Goal: Feedback & Contribution: Contribute content

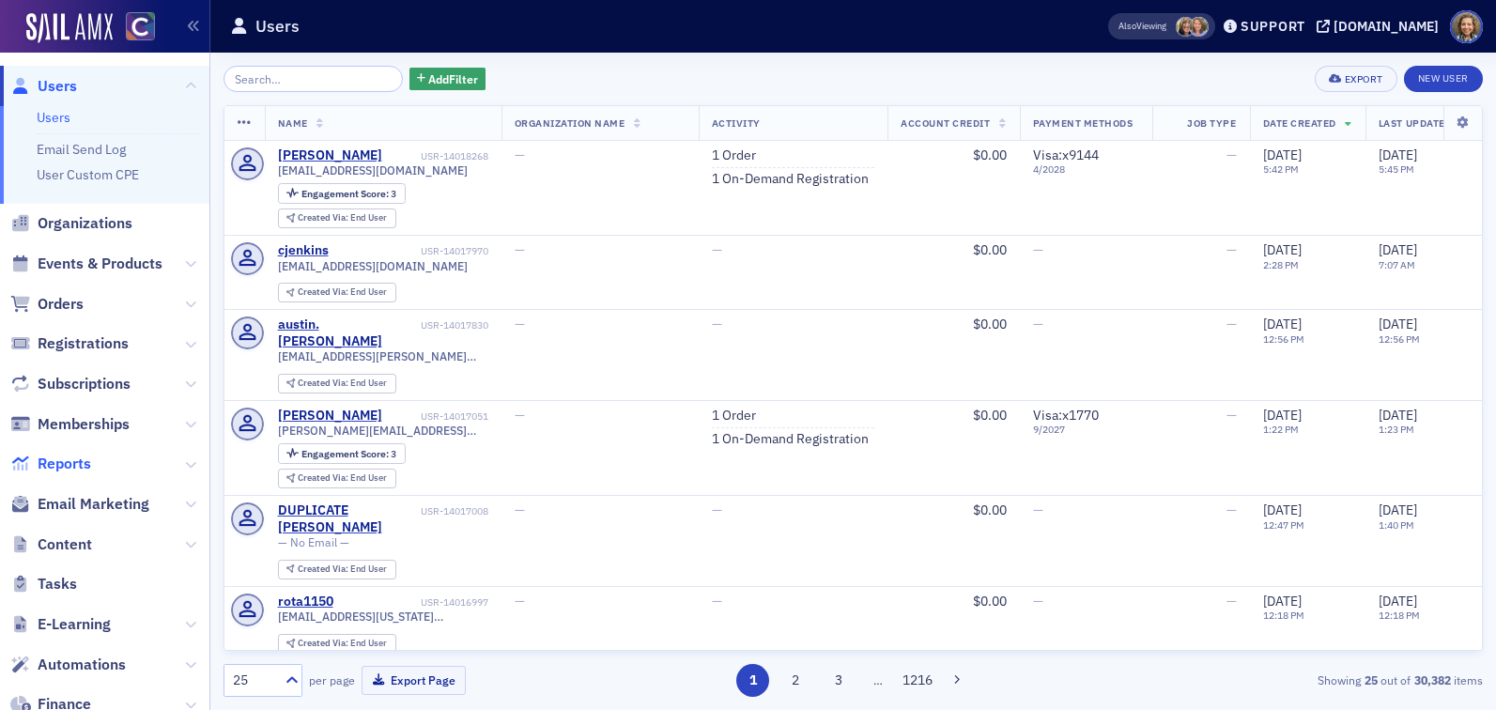
click at [72, 463] on span "Reports" at bounding box center [65, 464] width 54 height 21
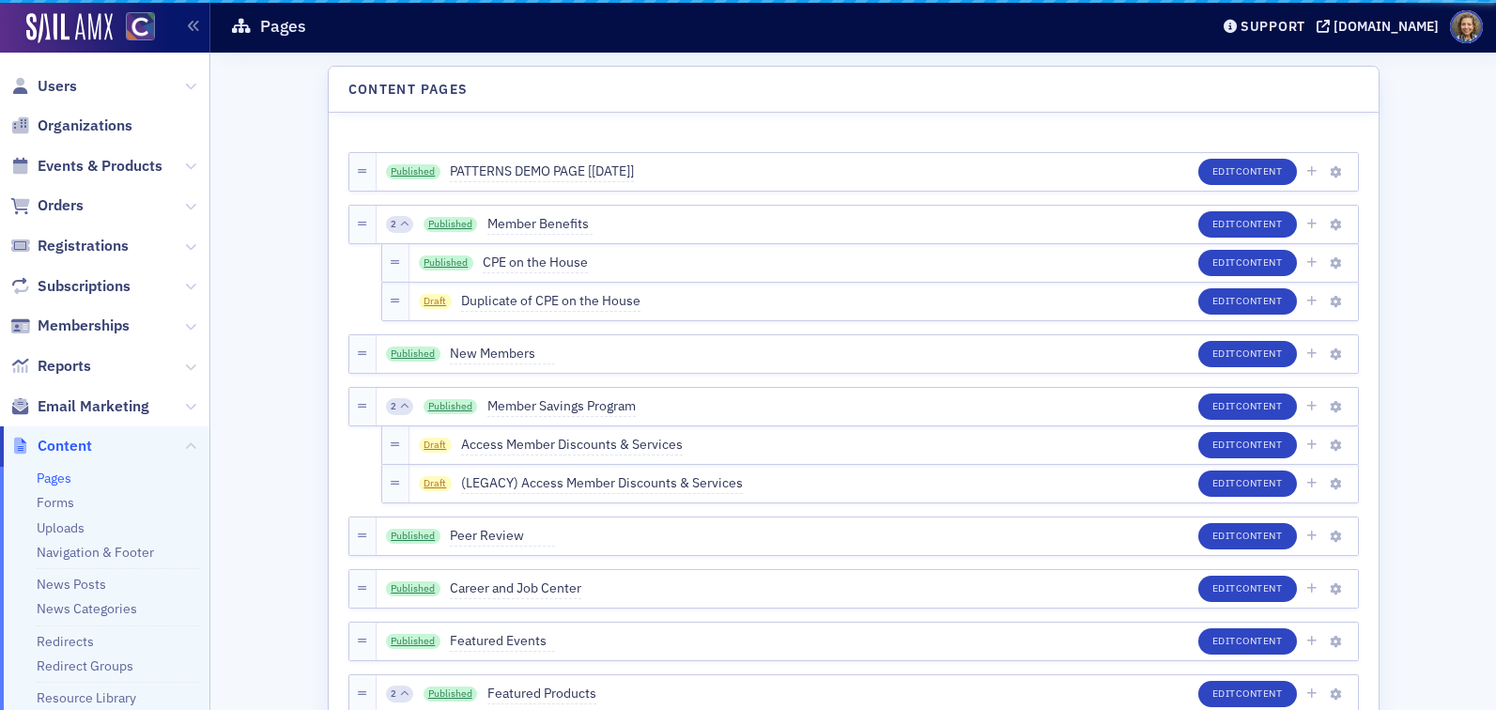
scroll to position [337, 0]
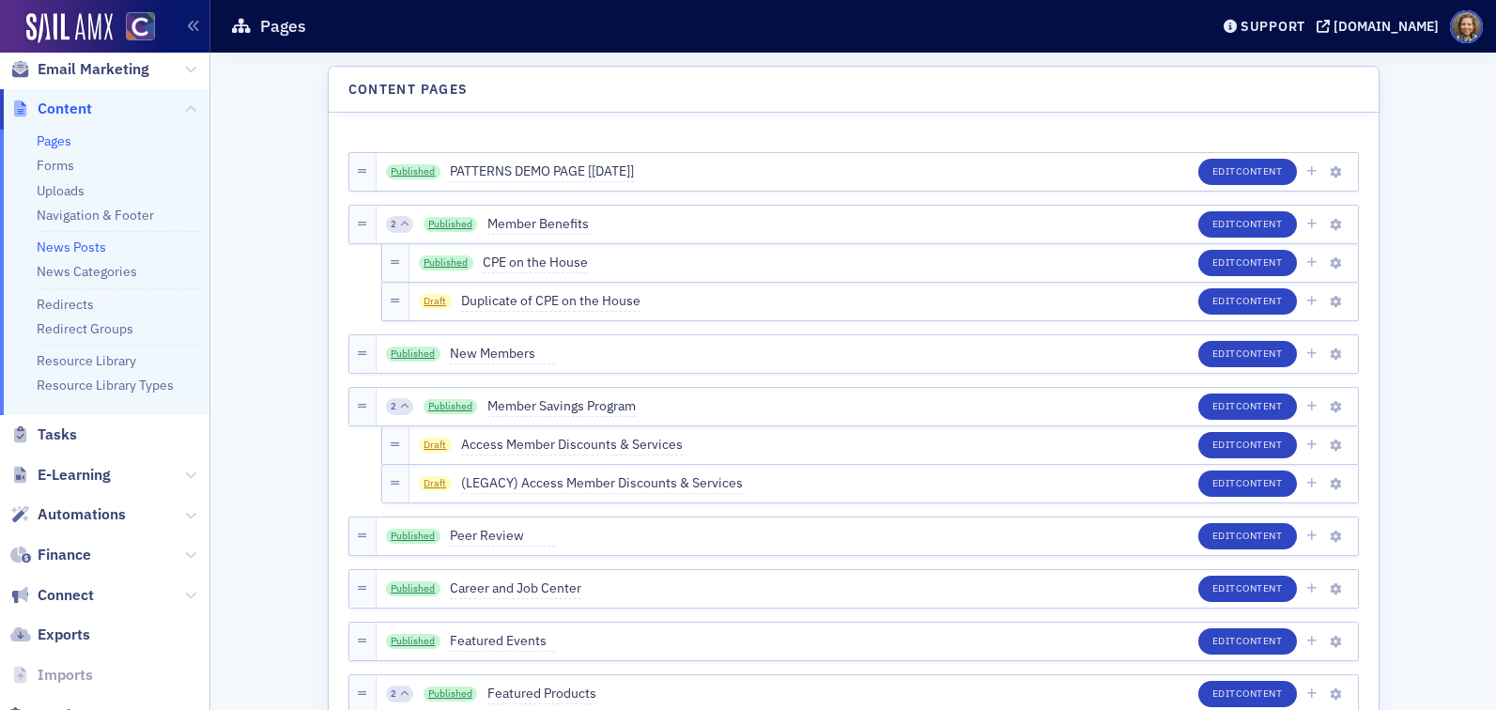
click at [72, 246] on link "News Posts" at bounding box center [72, 247] width 70 height 17
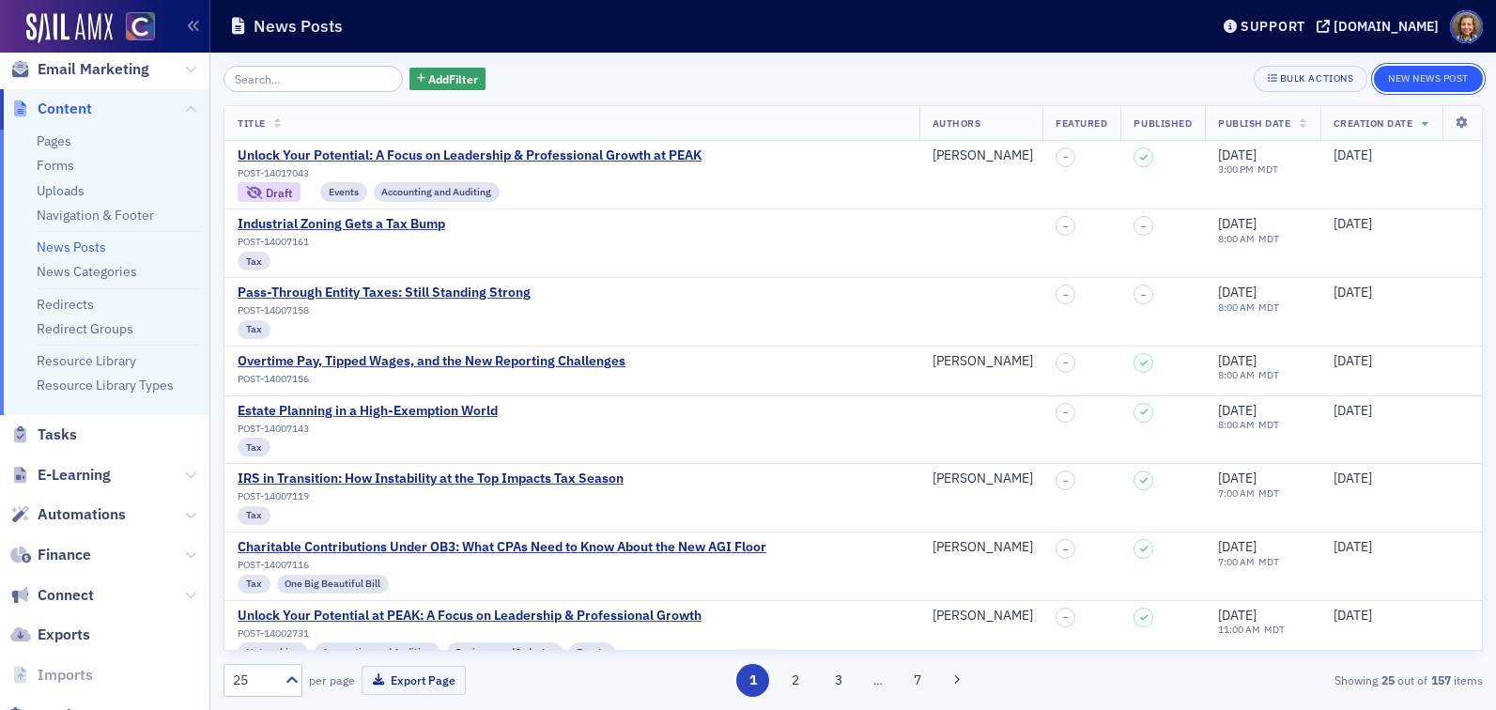
click at [1441, 82] on button "New News Post" at bounding box center [1428, 79] width 109 height 26
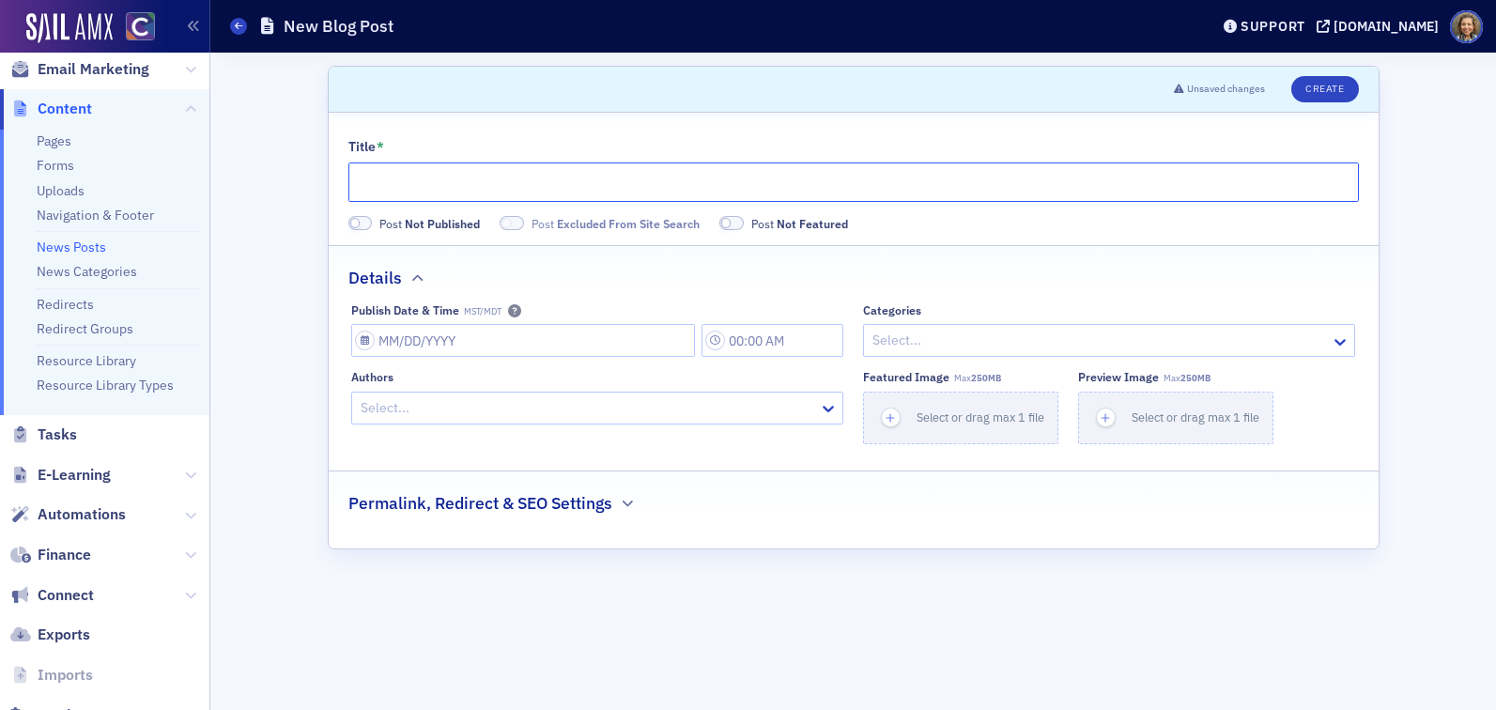
click at [511, 187] on input "Title *" at bounding box center [854, 182] width 1011 height 39
paste input "[US_STATE] Employers: Retirement Plan Compliance Deadline Approaching"
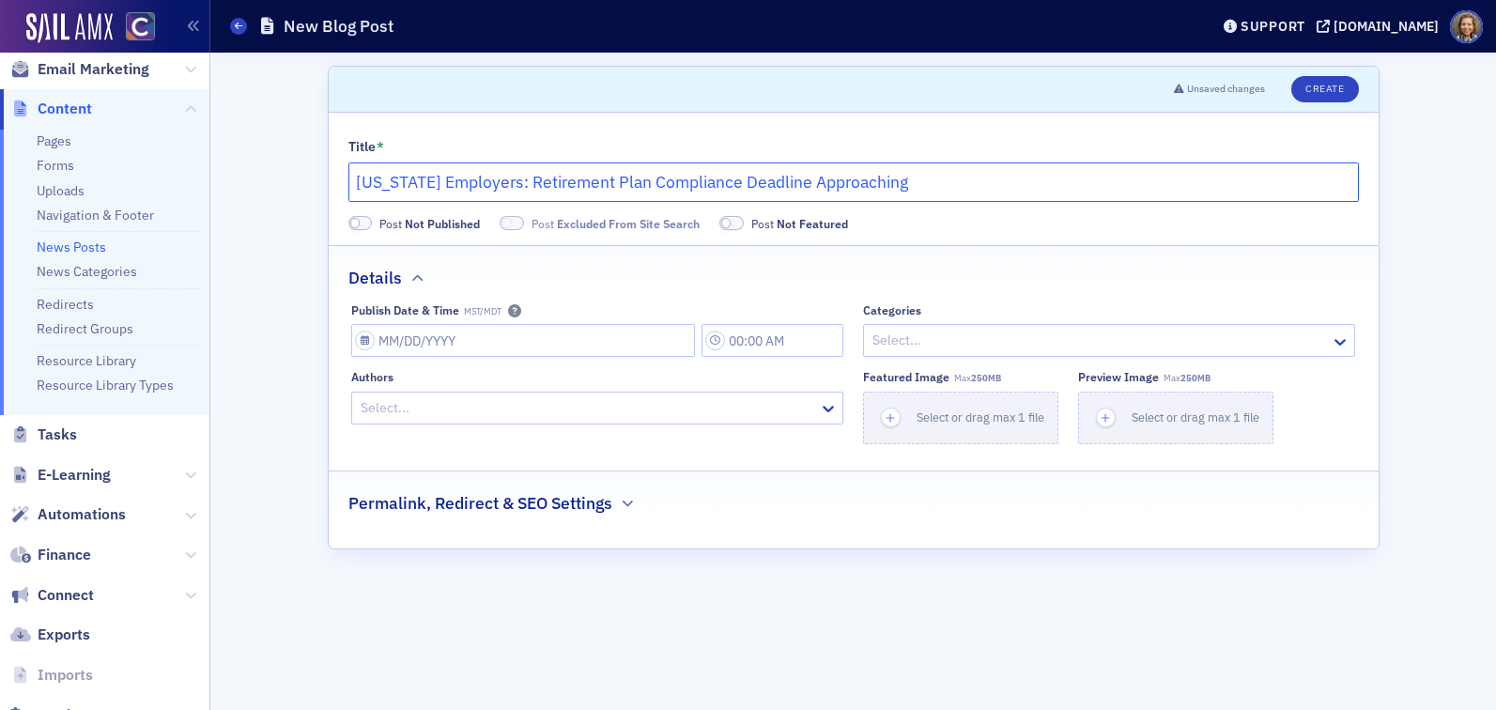
type input "[US_STATE] Employers: Retirement Plan Compliance Deadline Approaching"
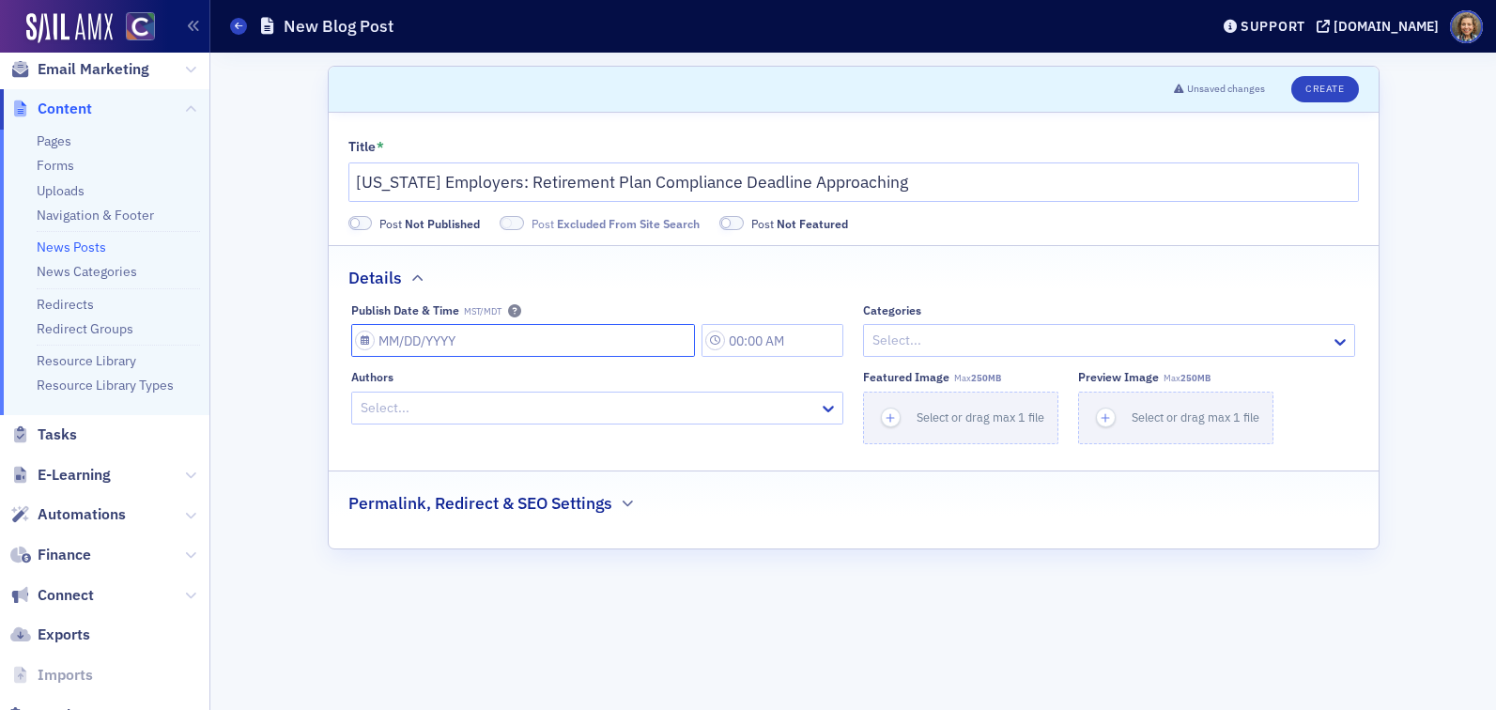
click at [633, 349] on input "Publish Date & Time MST/MDT" at bounding box center [523, 340] width 344 height 33
select select "8"
select select "2025"
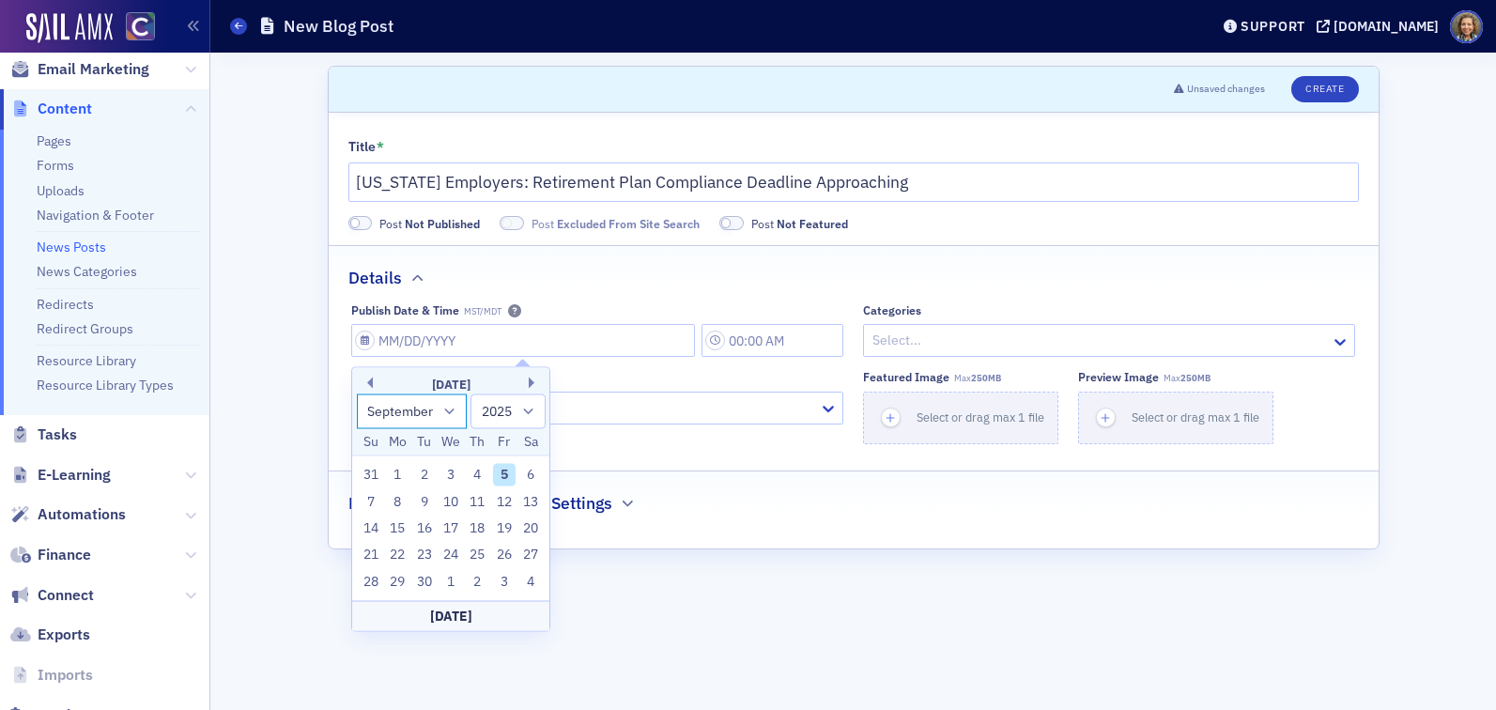
click at [447, 413] on select "January February March April May June July August September October November De…" at bounding box center [412, 411] width 111 height 35
select select "7"
click at [357, 394] on select "January February March April May June July August September October November De…" at bounding box center [412, 411] width 111 height 35
click at [504, 500] on div "8" at bounding box center [504, 501] width 23 height 23
type input "08/08/2025"
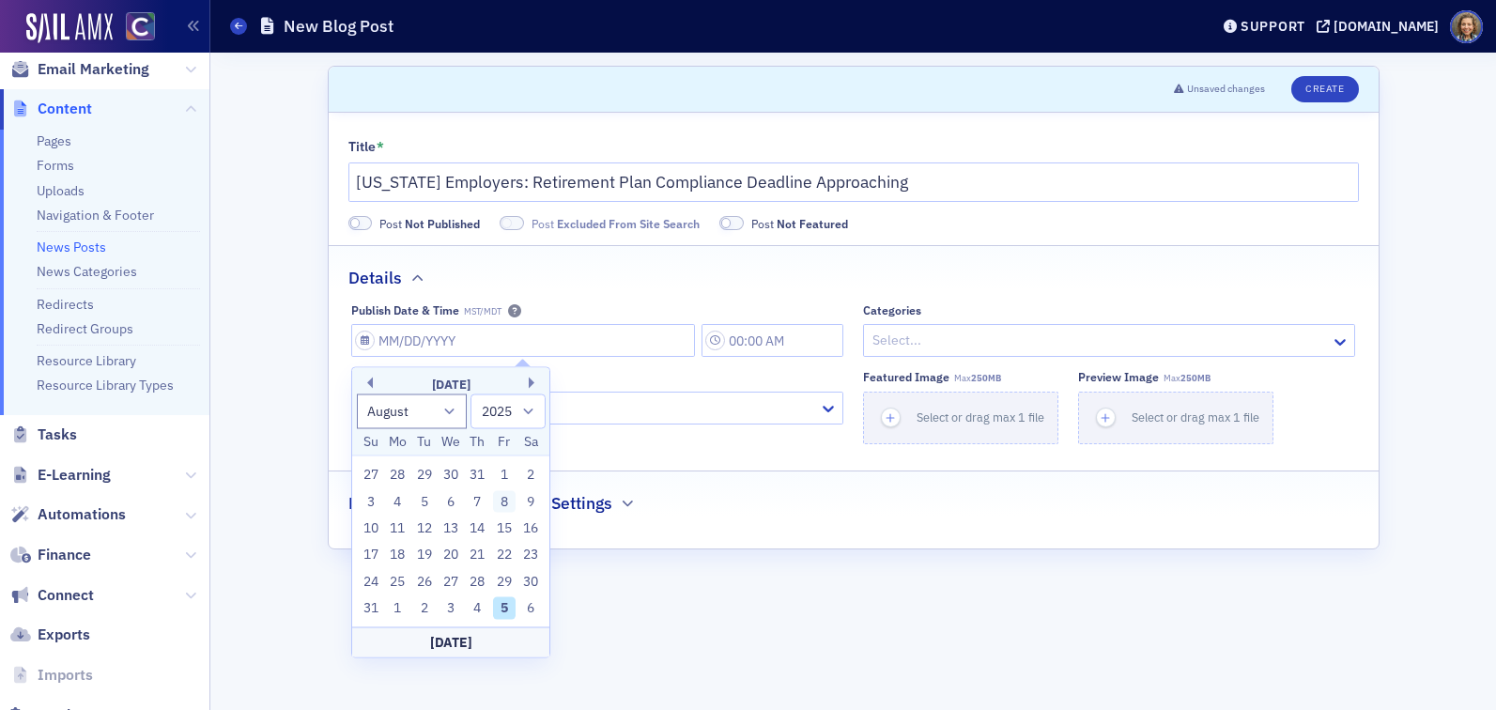
type input "9:00 AM"
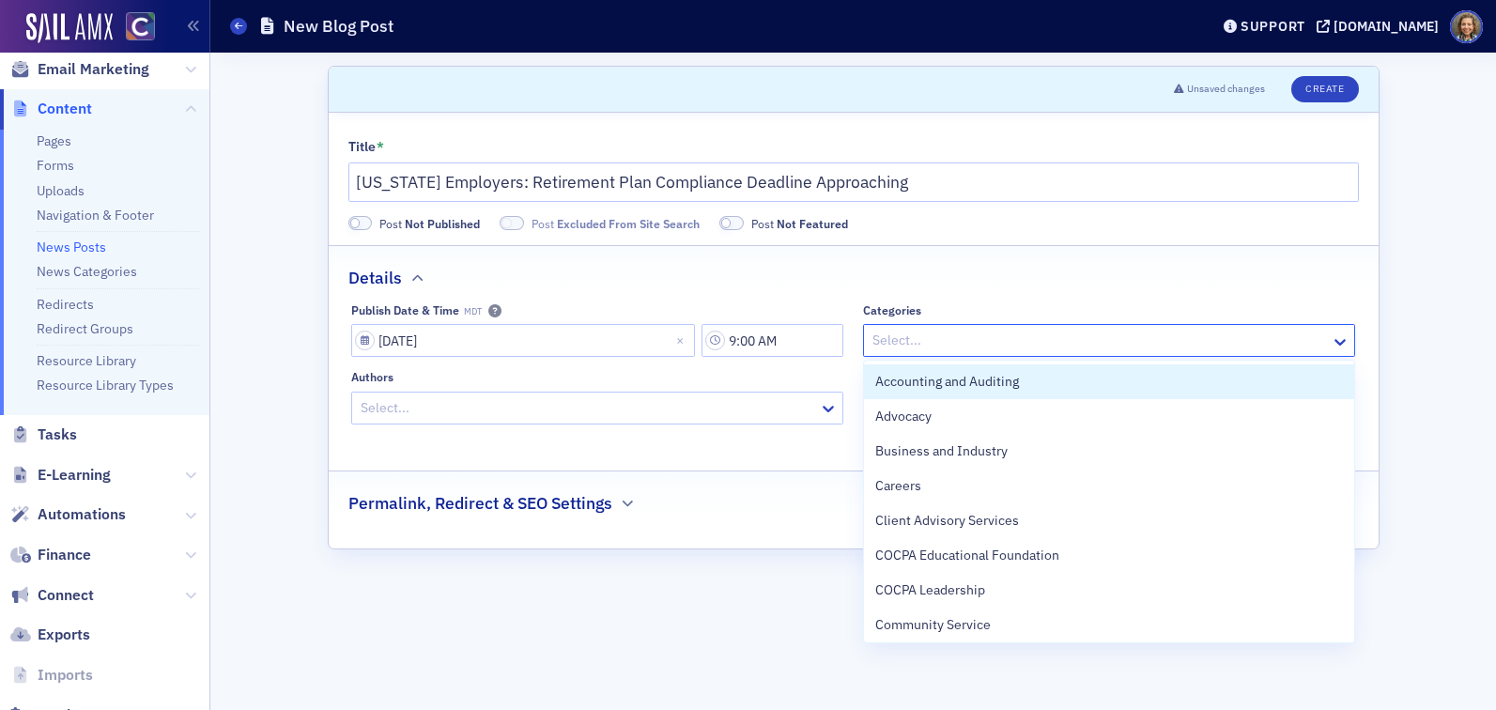
click at [921, 334] on div at bounding box center [1100, 340] width 458 height 23
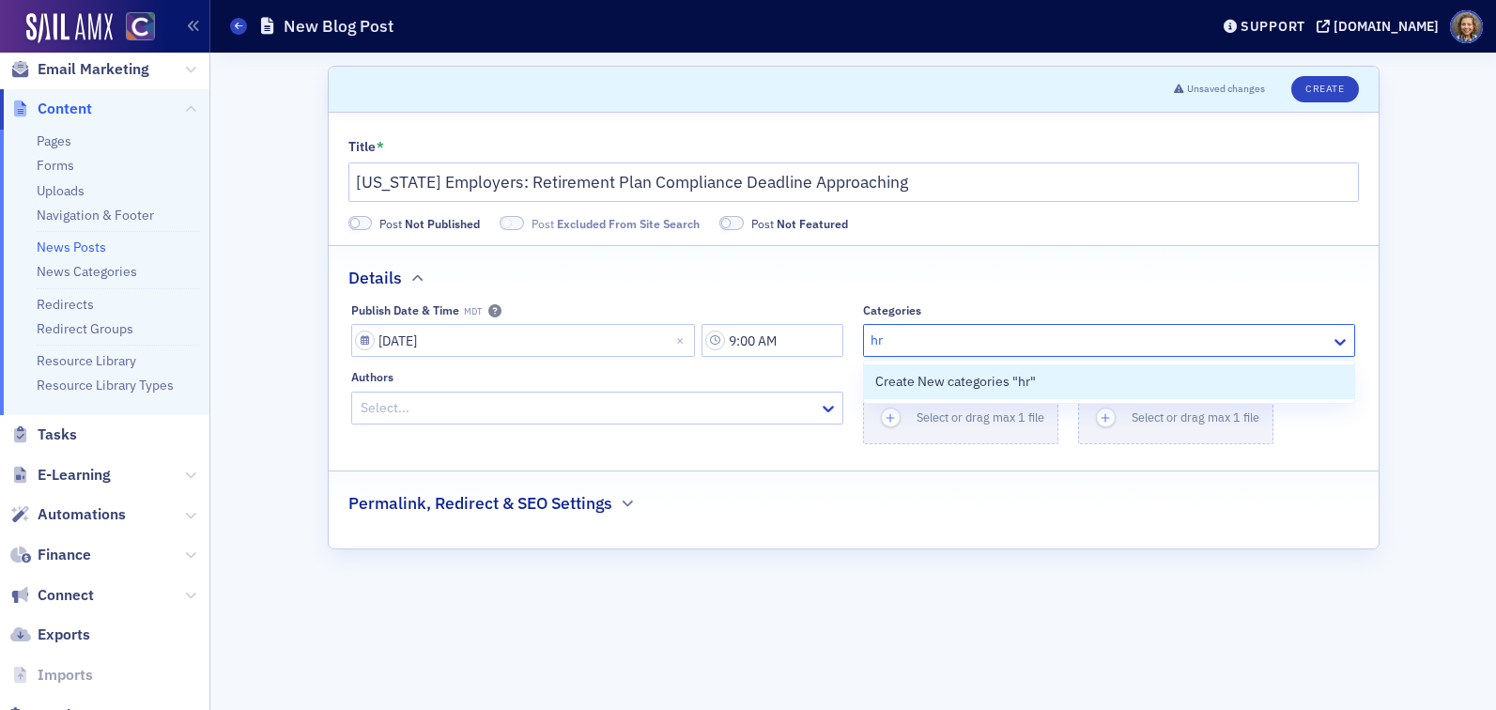
type input "h"
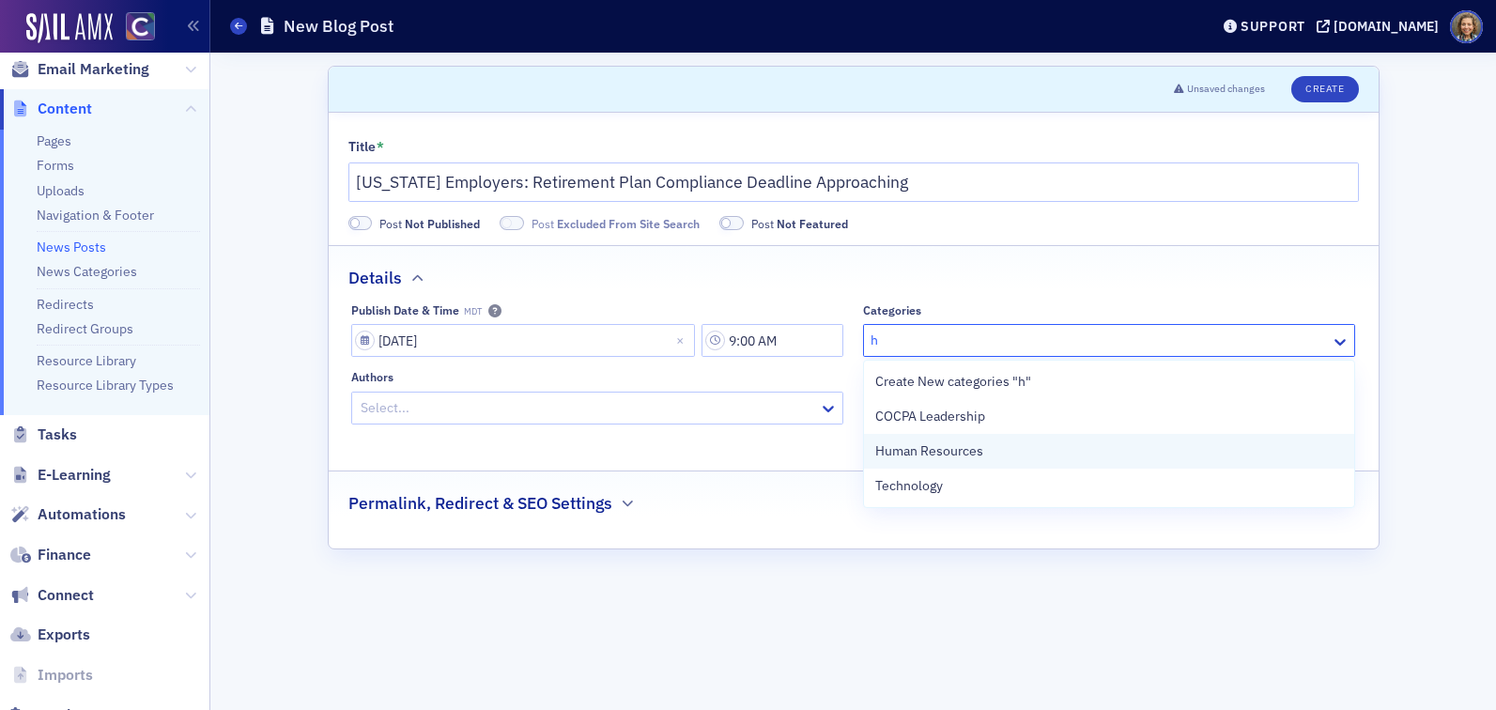
click at [981, 457] on span "Human Resources" at bounding box center [930, 452] width 108 height 20
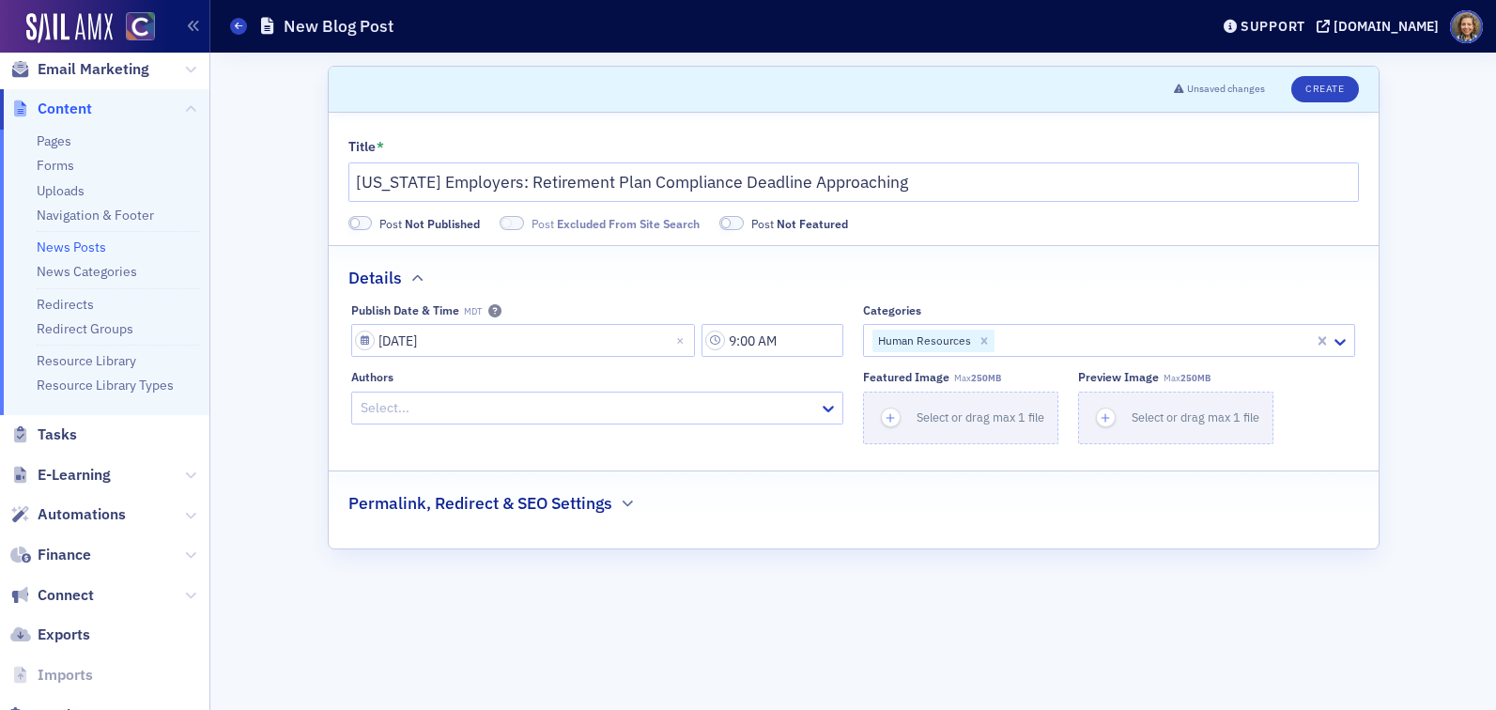
click at [756, 479] on div "Permalink, Redirect & SEO Settings" at bounding box center [854, 494] width 1011 height 44
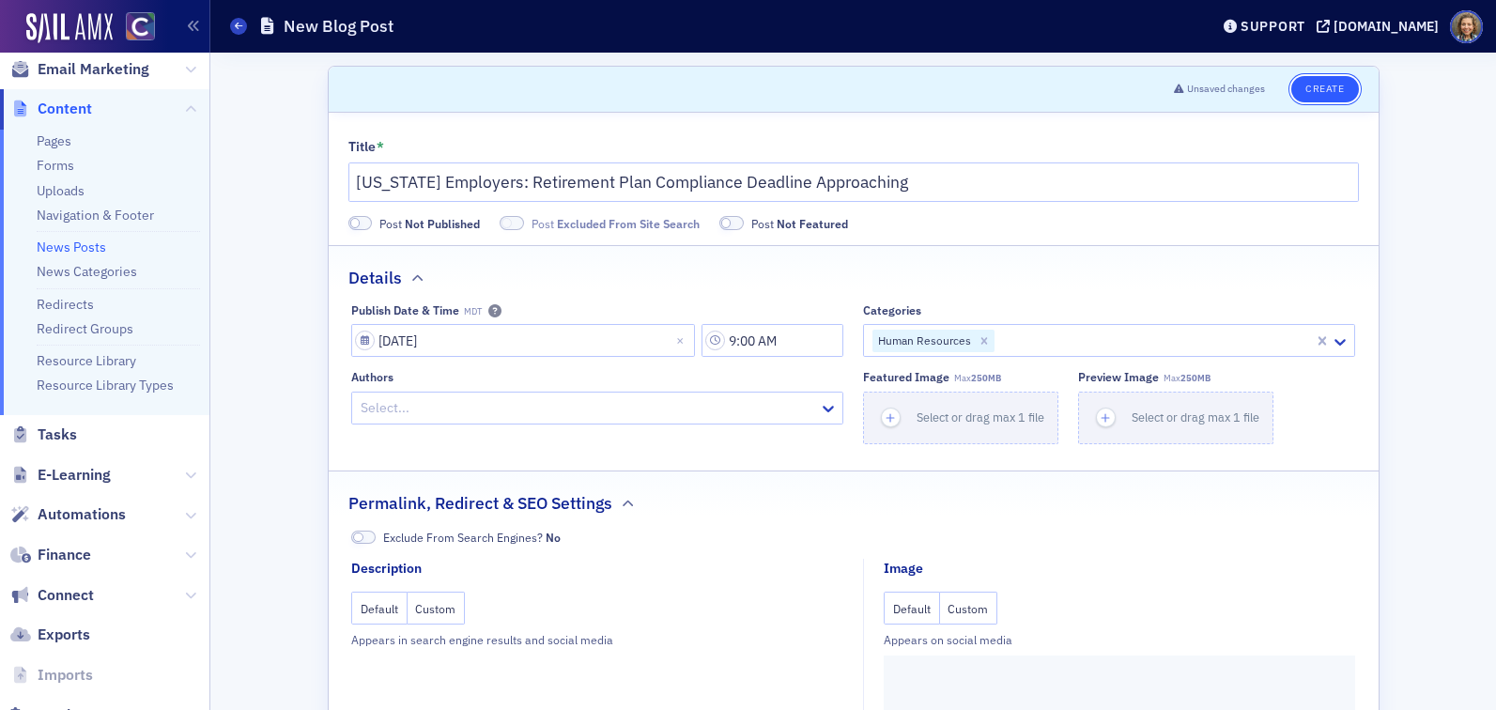
click at [1318, 91] on button "Create" at bounding box center [1325, 89] width 67 height 26
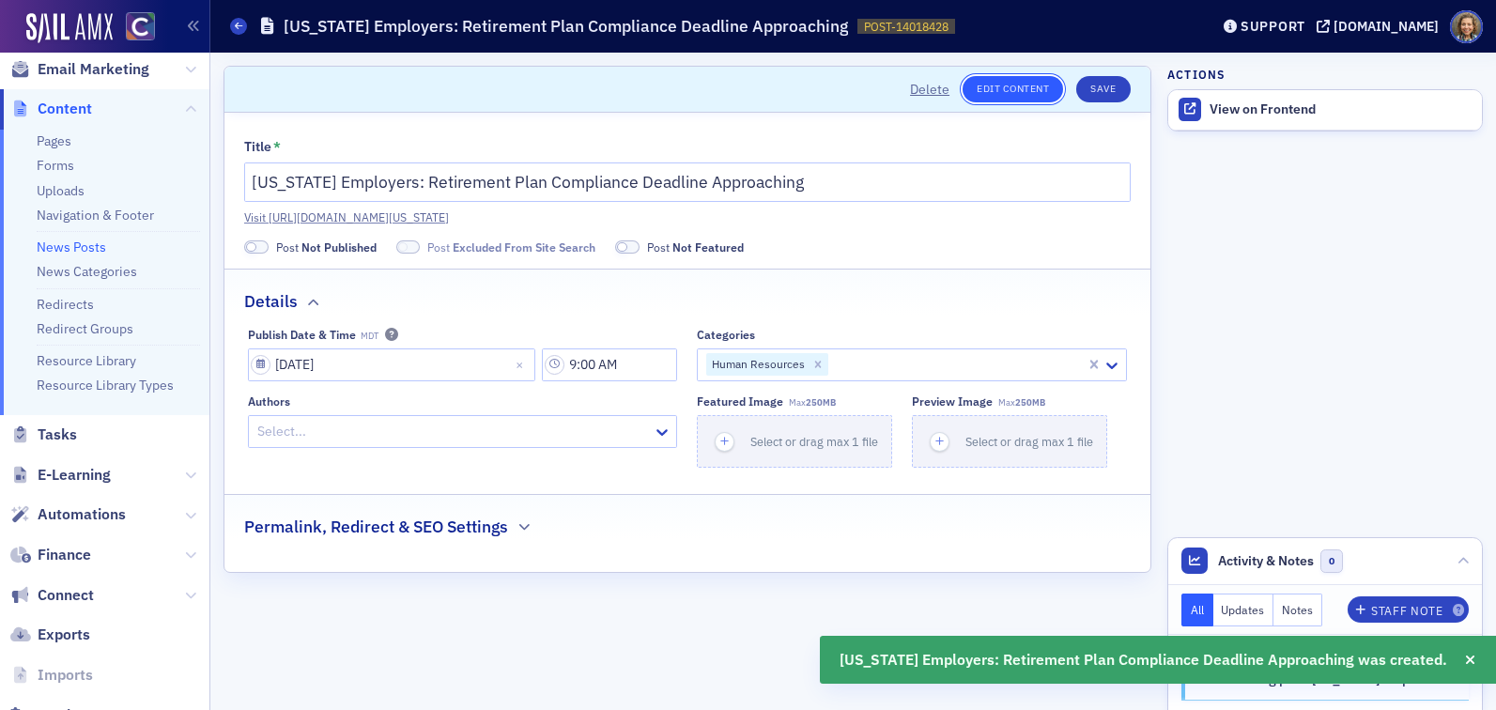
click at [1005, 90] on link "Edit Content" at bounding box center [1013, 89] width 101 height 26
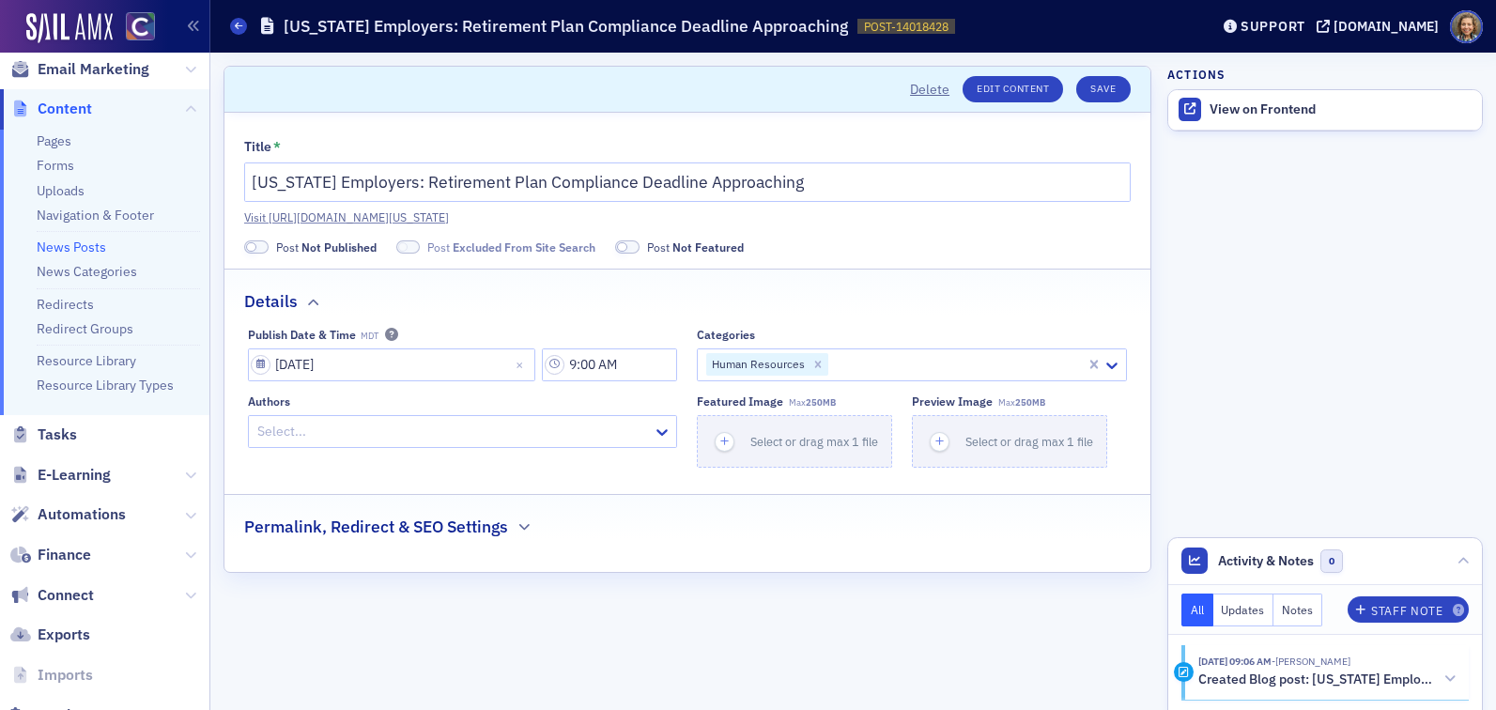
click at [1215, 87] on div "Actions View on Frontend" at bounding box center [1326, 105] width 316 height 79
click at [1229, 98] on link "View on Frontend" at bounding box center [1326, 109] width 314 height 39
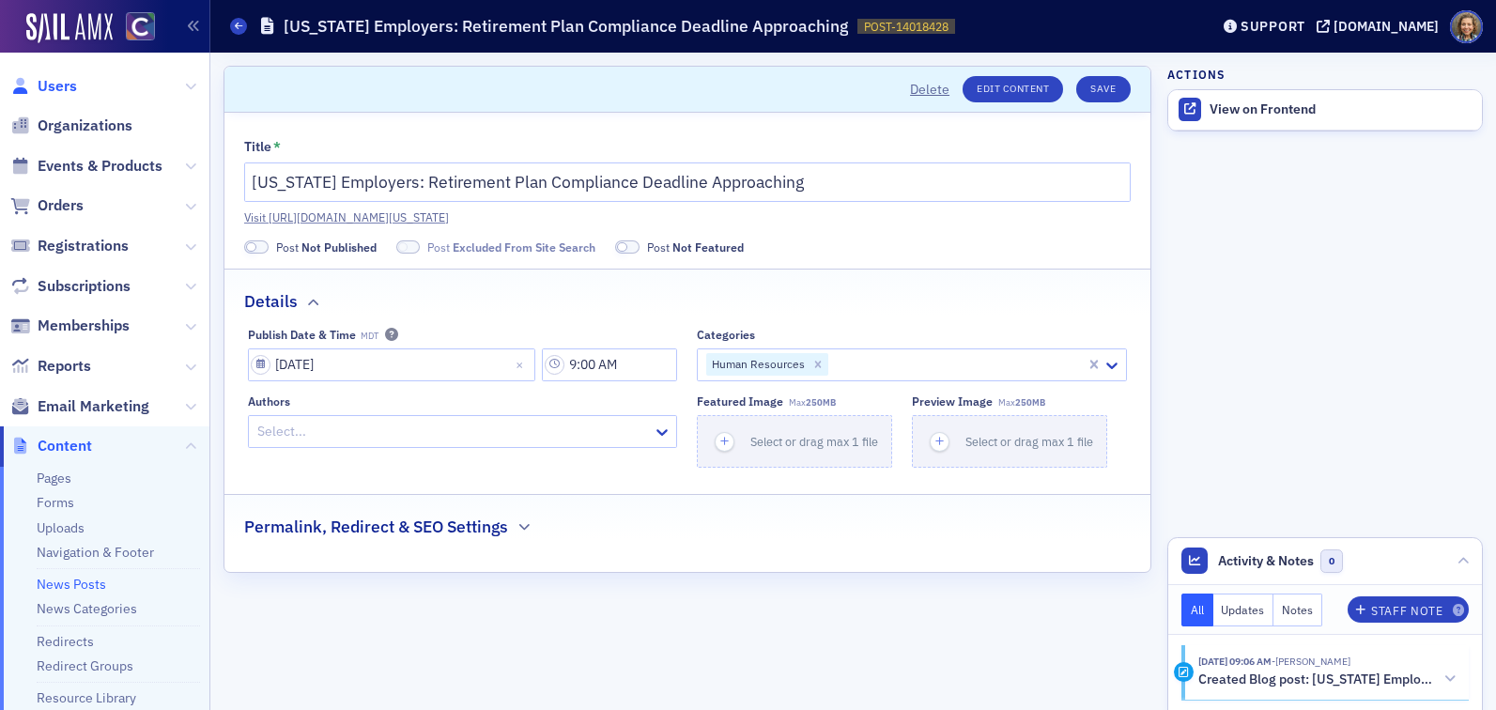
click at [72, 86] on span "Users" at bounding box center [57, 86] width 39 height 21
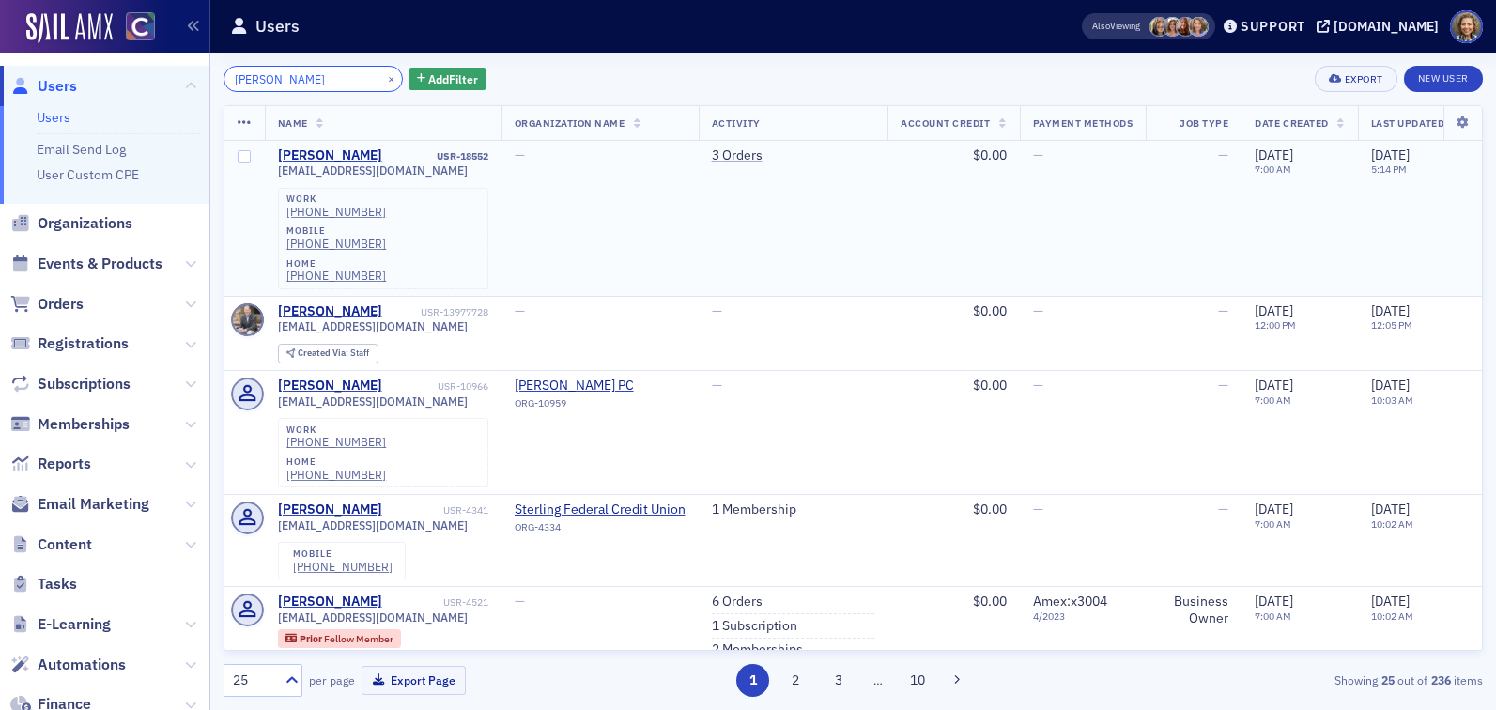
type input "allen greg"
drag, startPoint x: 410, startPoint y: 167, endPoint x: 376, endPoint y: 147, distance: 39.6
click at [376, 147] on div "Allen Gregory USR-18552 agregory@agtaxcs.com work (720) 709-5216 mobile (720) 2…" at bounding box center [383, 218] width 210 height 142
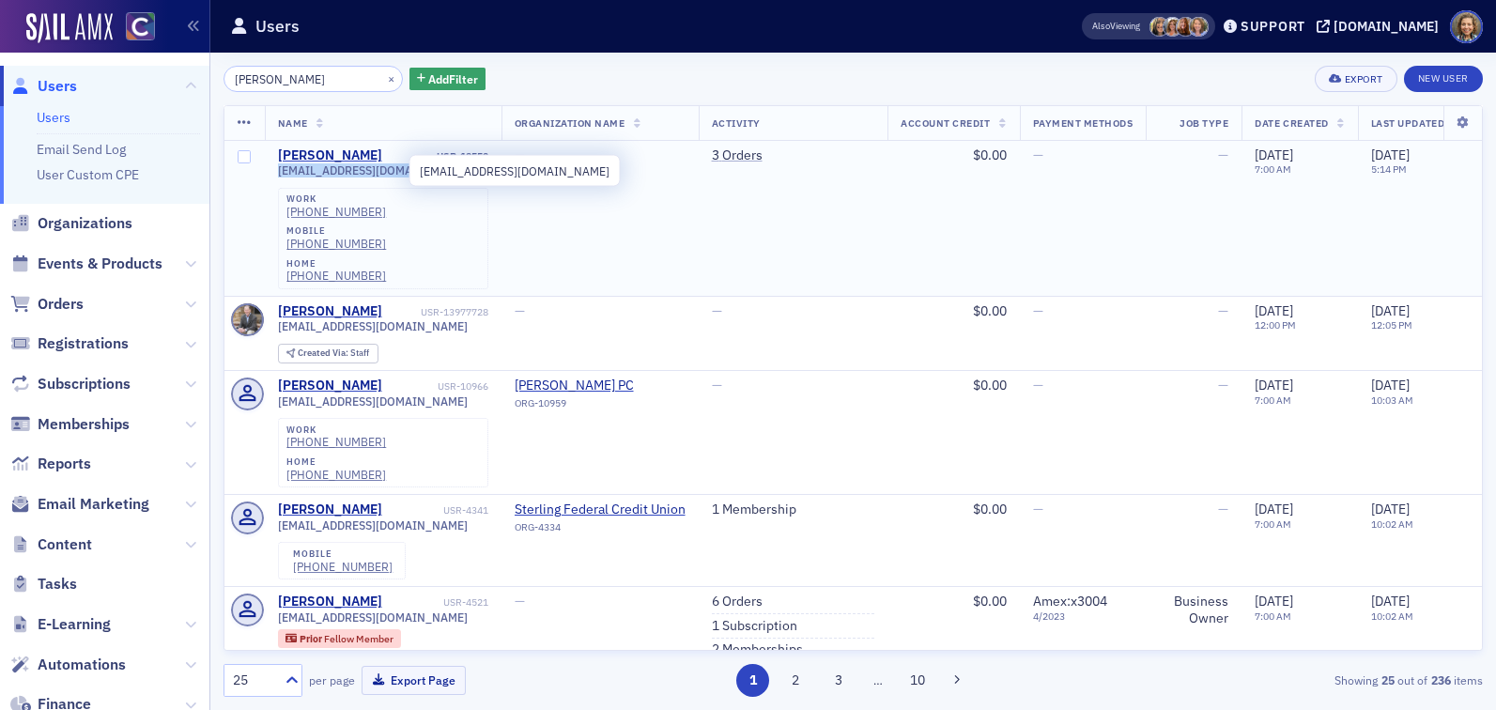
drag, startPoint x: 409, startPoint y: 172, endPoint x: 275, endPoint y: 174, distance: 133.4
click at [275, 174] on td "Allen Gregory USR-18552 agregory@agtaxcs.com work (720) 709-5216 mobile (720) 2…" at bounding box center [383, 219] width 237 height 156
copy span "agregory@agtaxcs.com"
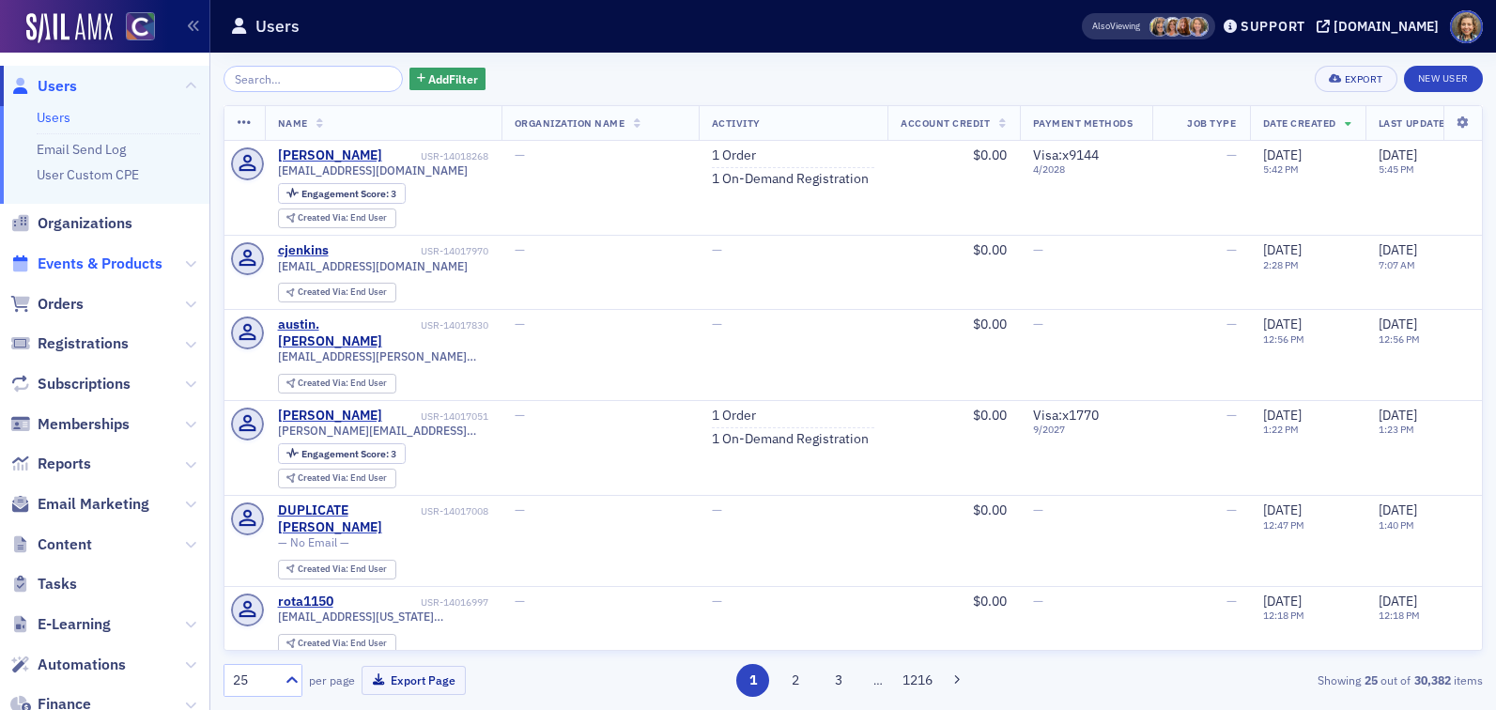
click at [142, 264] on span "Events & Products" at bounding box center [100, 264] width 125 height 21
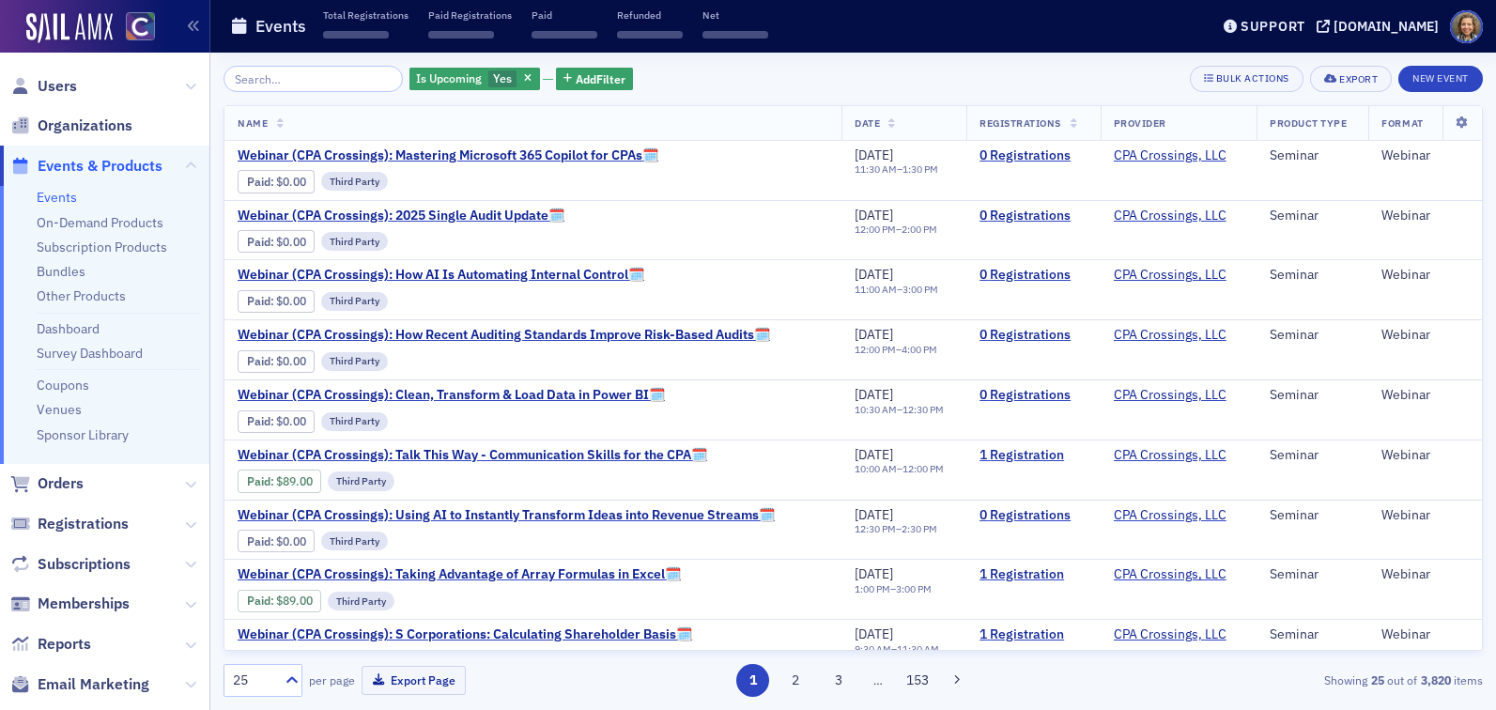
click at [275, 90] on input "search" at bounding box center [313, 79] width 179 height 26
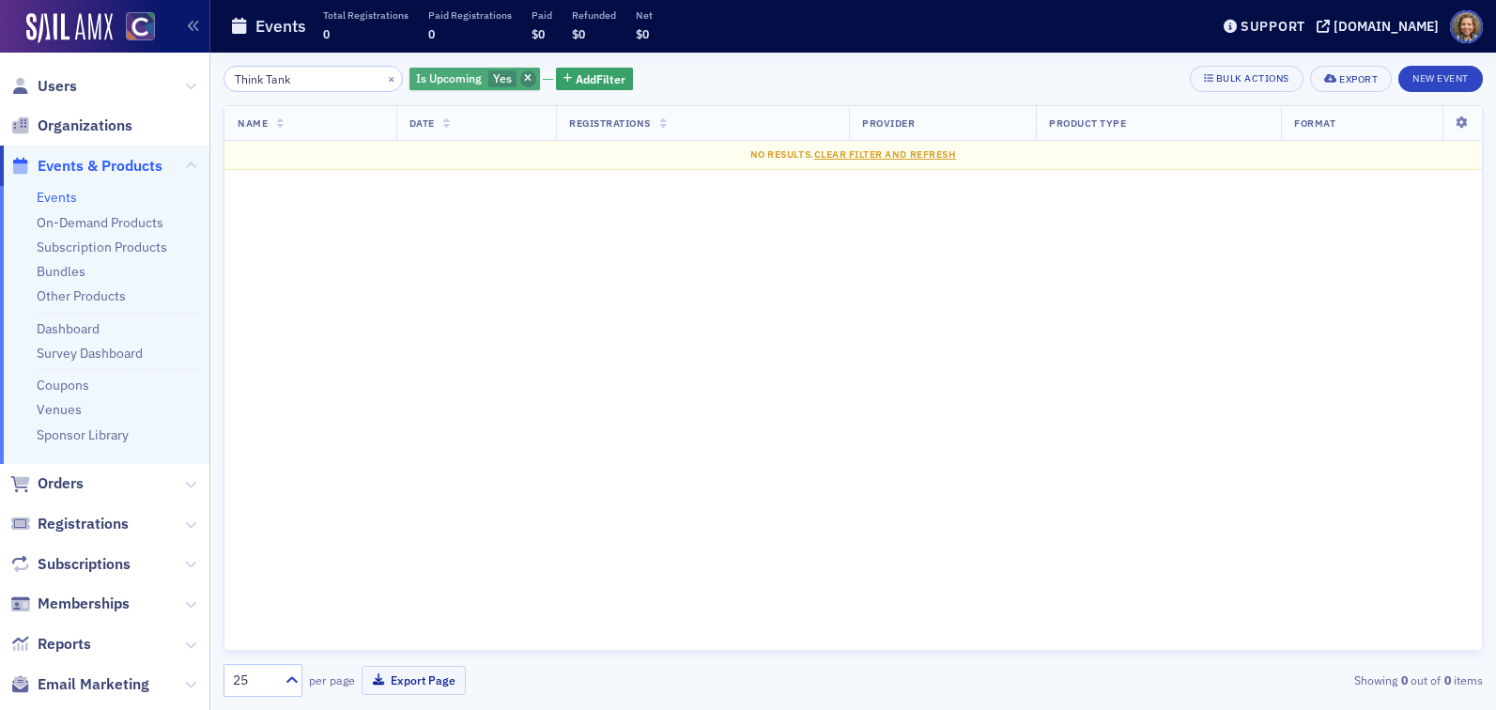
type input "Think Tank"
click at [524, 78] on icon "button" at bounding box center [528, 79] width 8 height 10
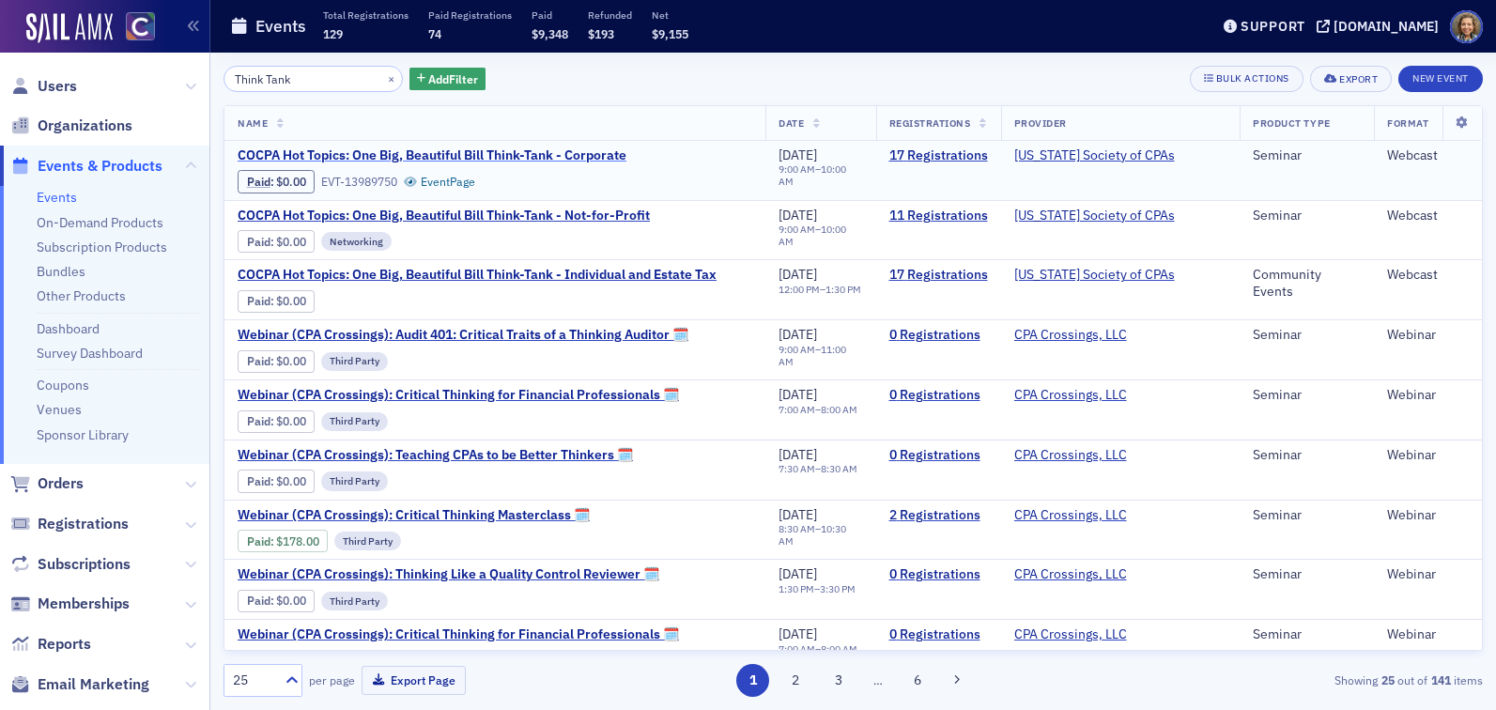
click at [581, 162] on span "COCPA Hot Topics: One Big, Beautiful Bill Think-Tank - Corporate" at bounding box center [432, 155] width 389 height 17
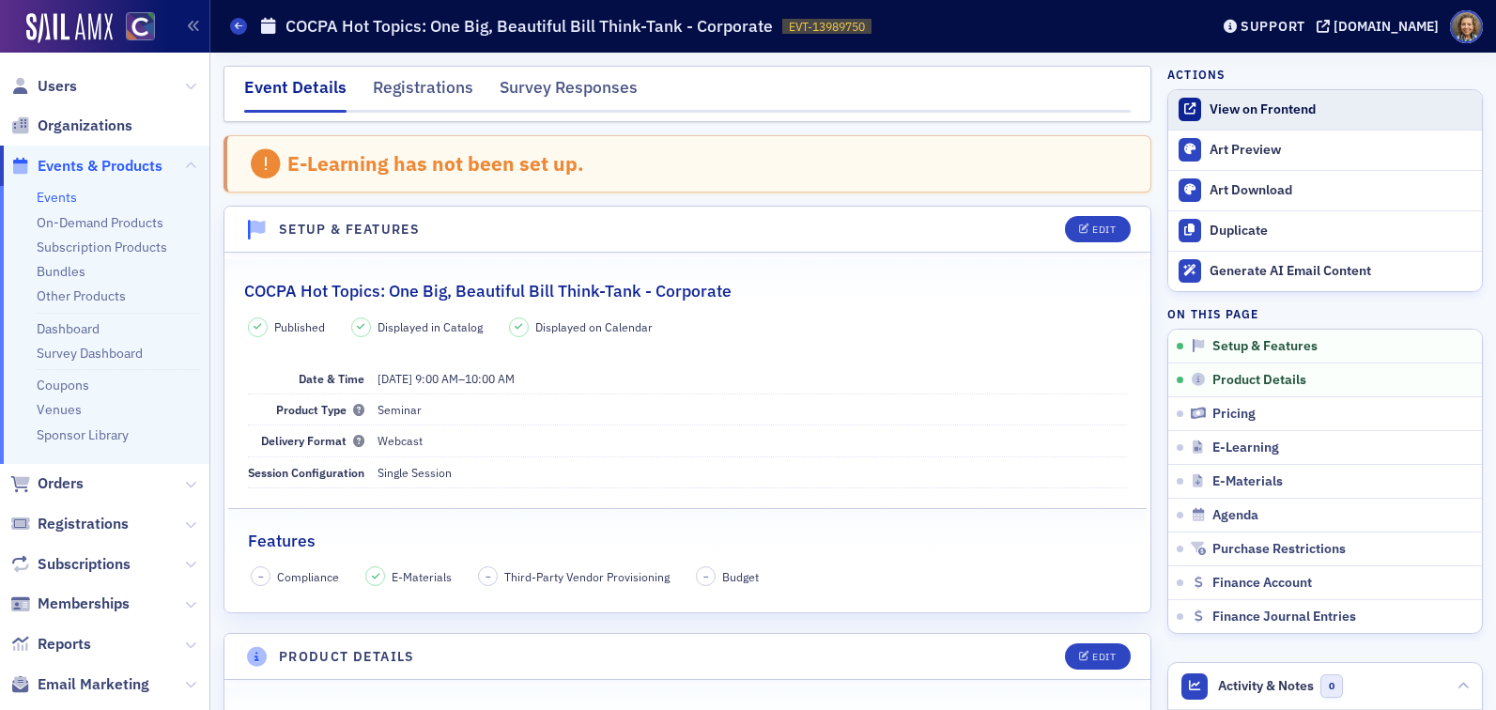
click at [1296, 107] on div "View on Frontend" at bounding box center [1341, 109] width 263 height 17
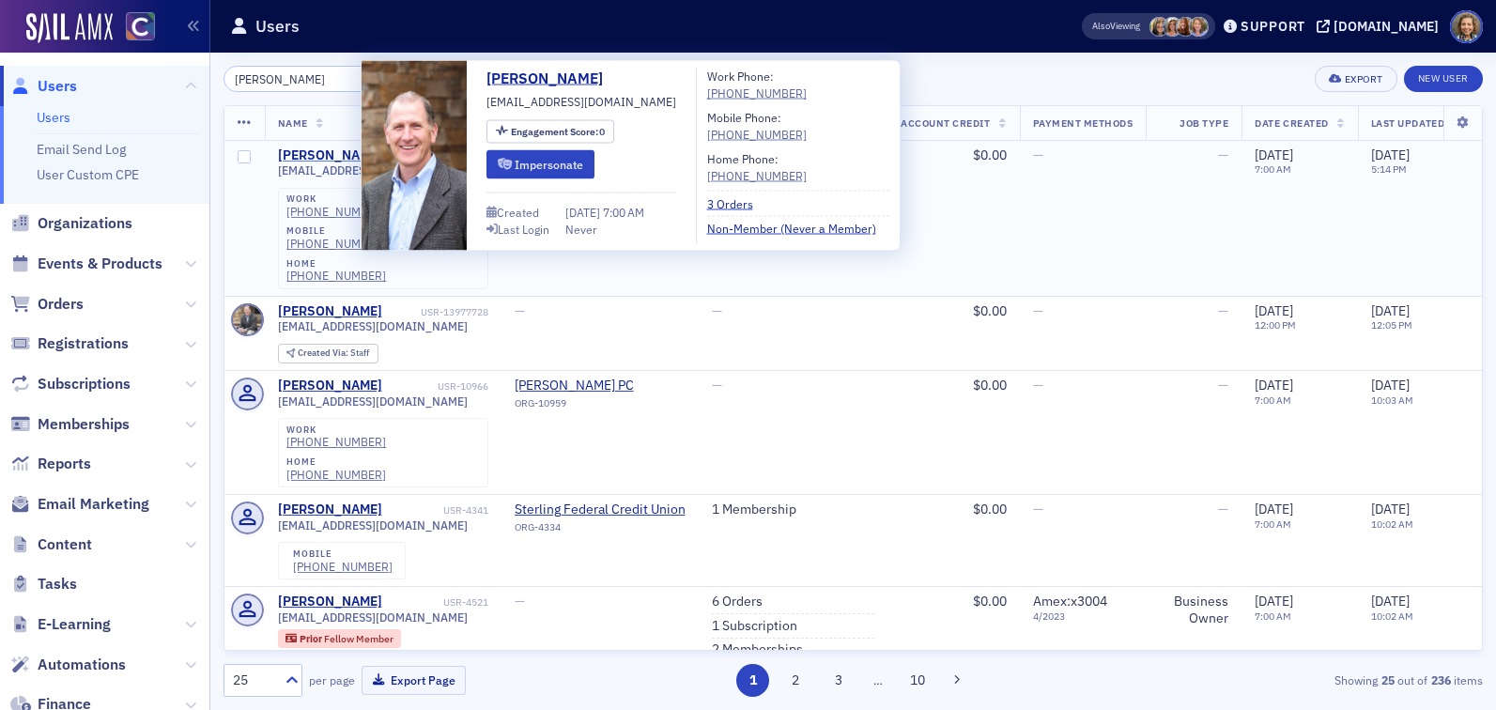
type input "allen greg"
click at [322, 155] on div "Allen Gregory" at bounding box center [330, 155] width 104 height 17
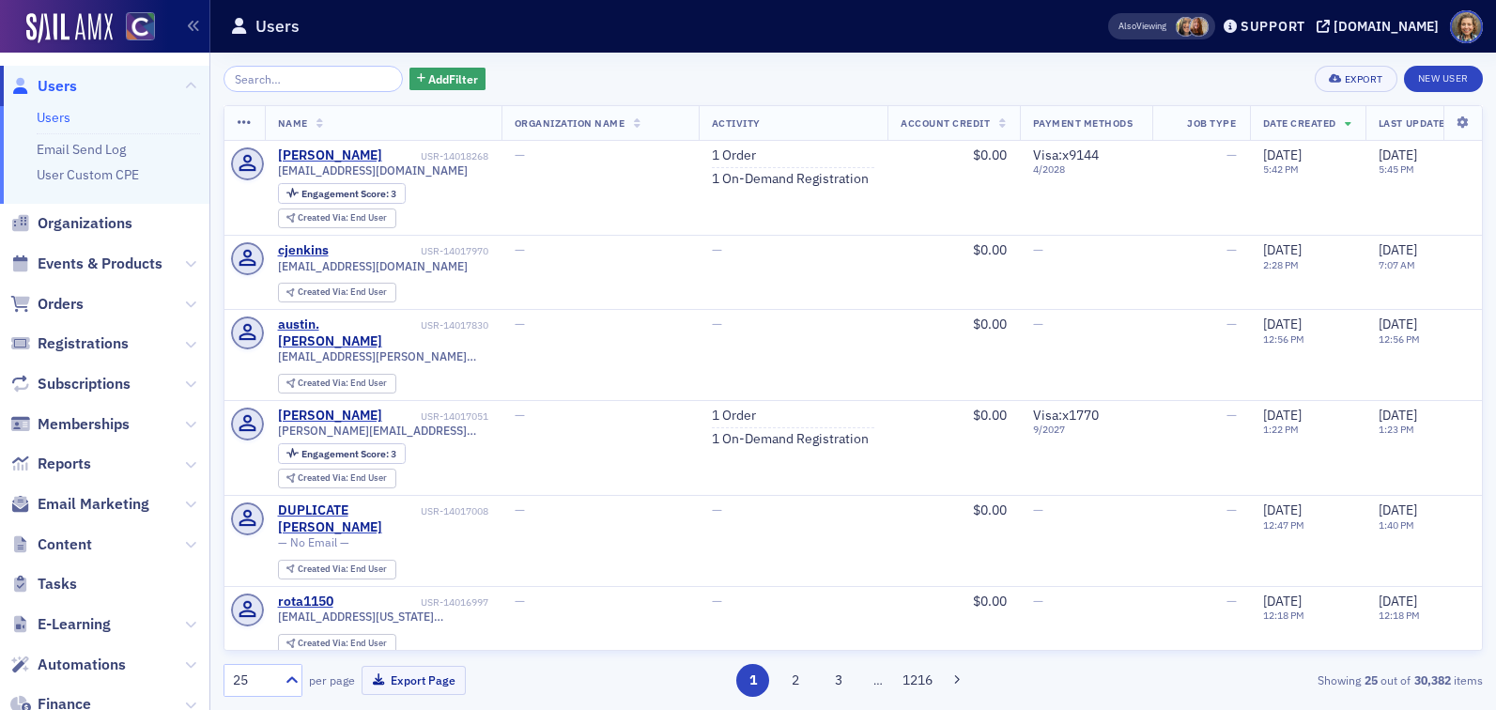
click at [67, 532] on span "Content" at bounding box center [104, 544] width 209 height 40
click at [74, 549] on span "Content" at bounding box center [65, 545] width 54 height 21
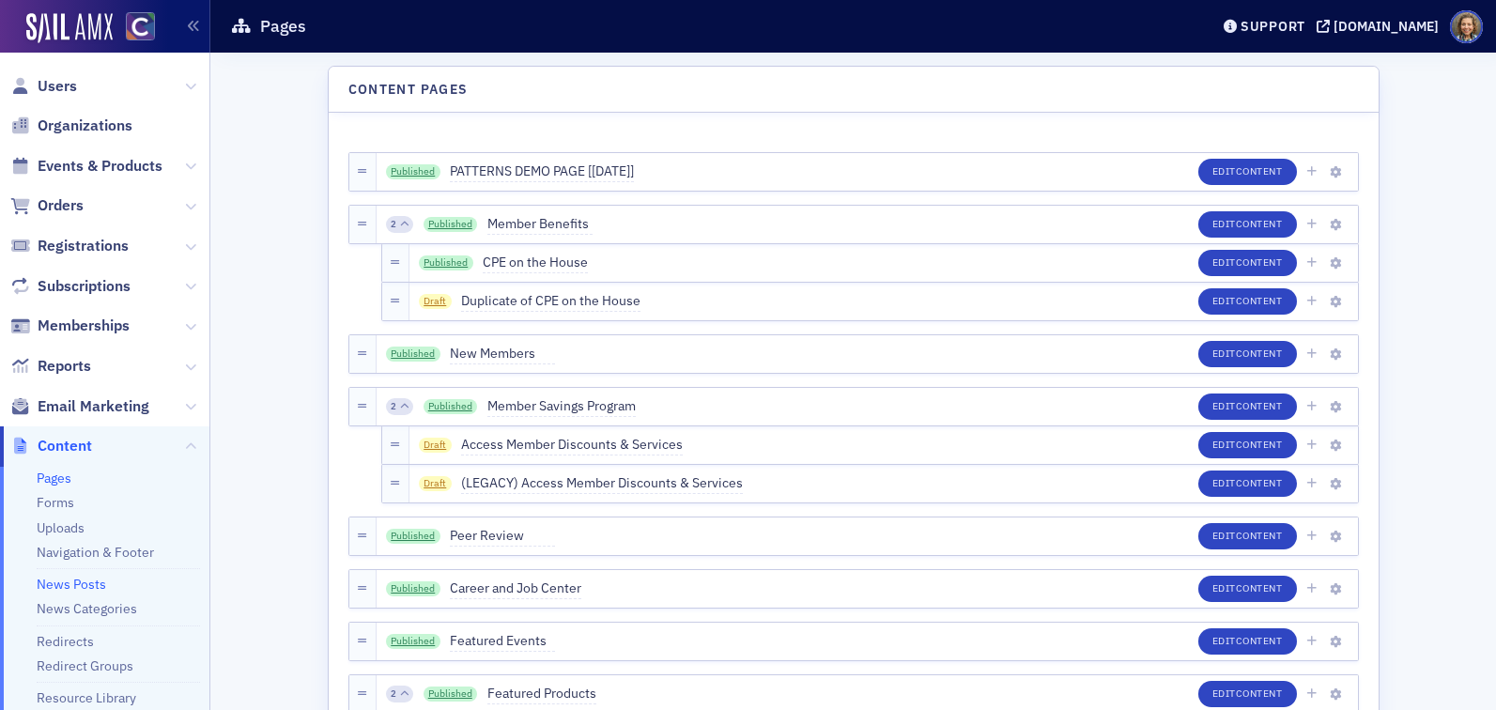
click at [69, 584] on link "News Posts" at bounding box center [72, 584] width 70 height 17
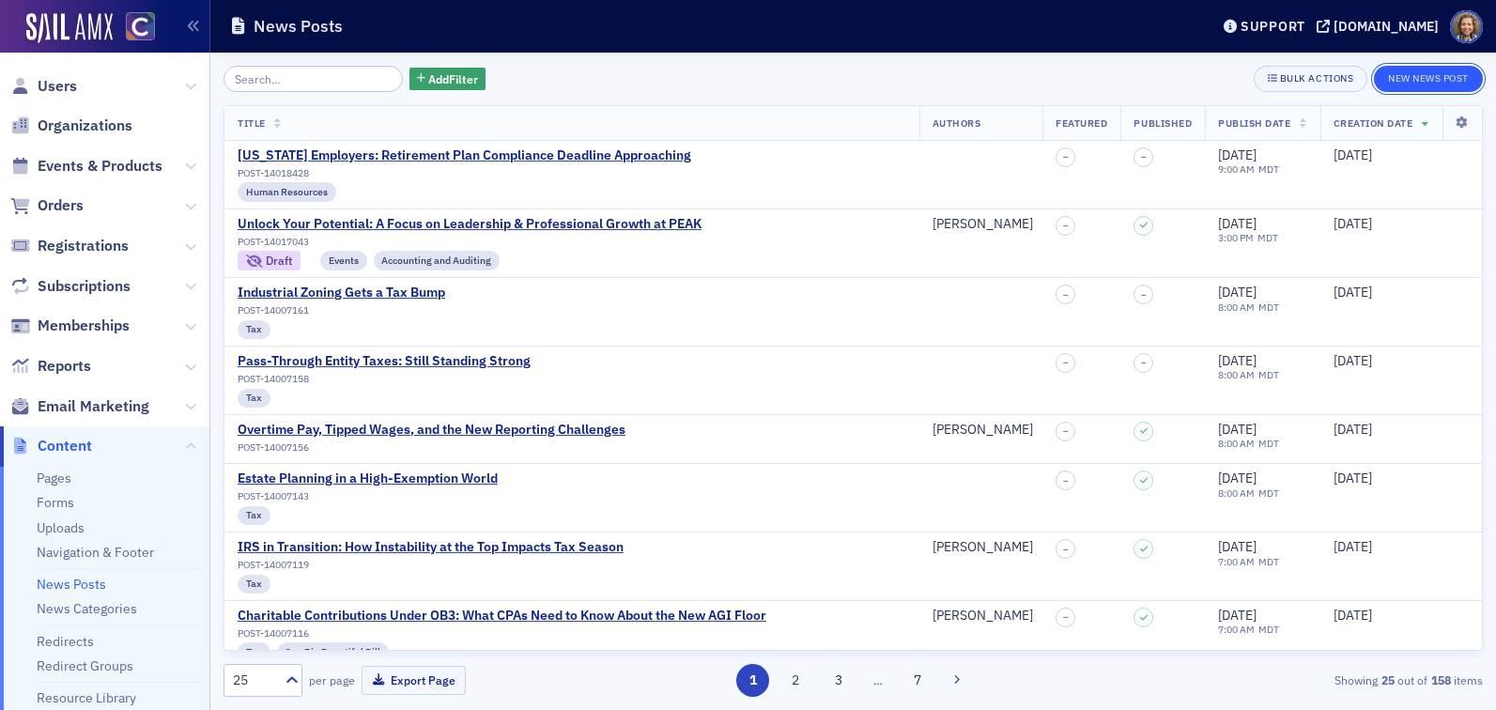
click at [1421, 76] on button "New News Post" at bounding box center [1428, 79] width 109 height 26
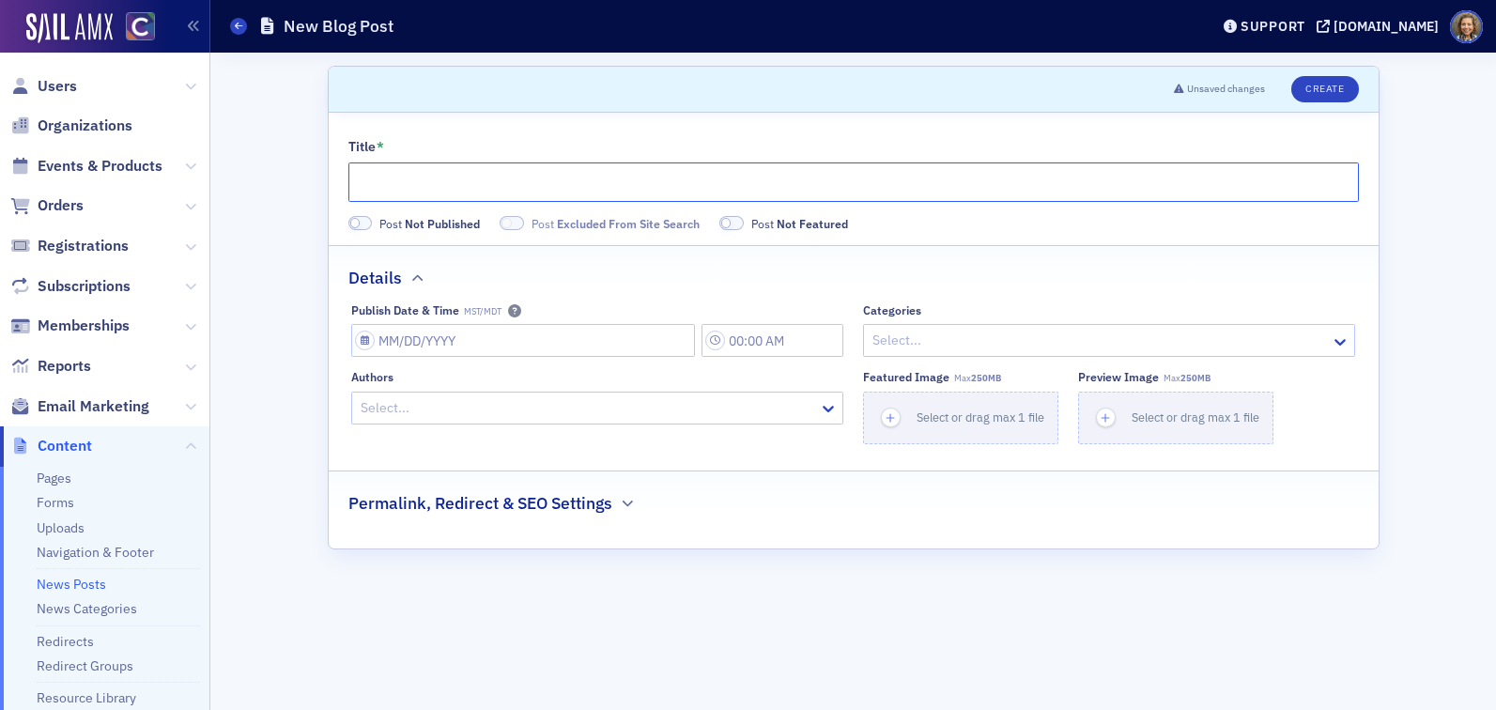
click at [664, 179] on input "Title *" at bounding box center [854, 182] width 1011 height 39
paste input "Longtime COCPA Member [PERSON_NAME] Named to Forbes’ Inaugural America’s Top CP…"
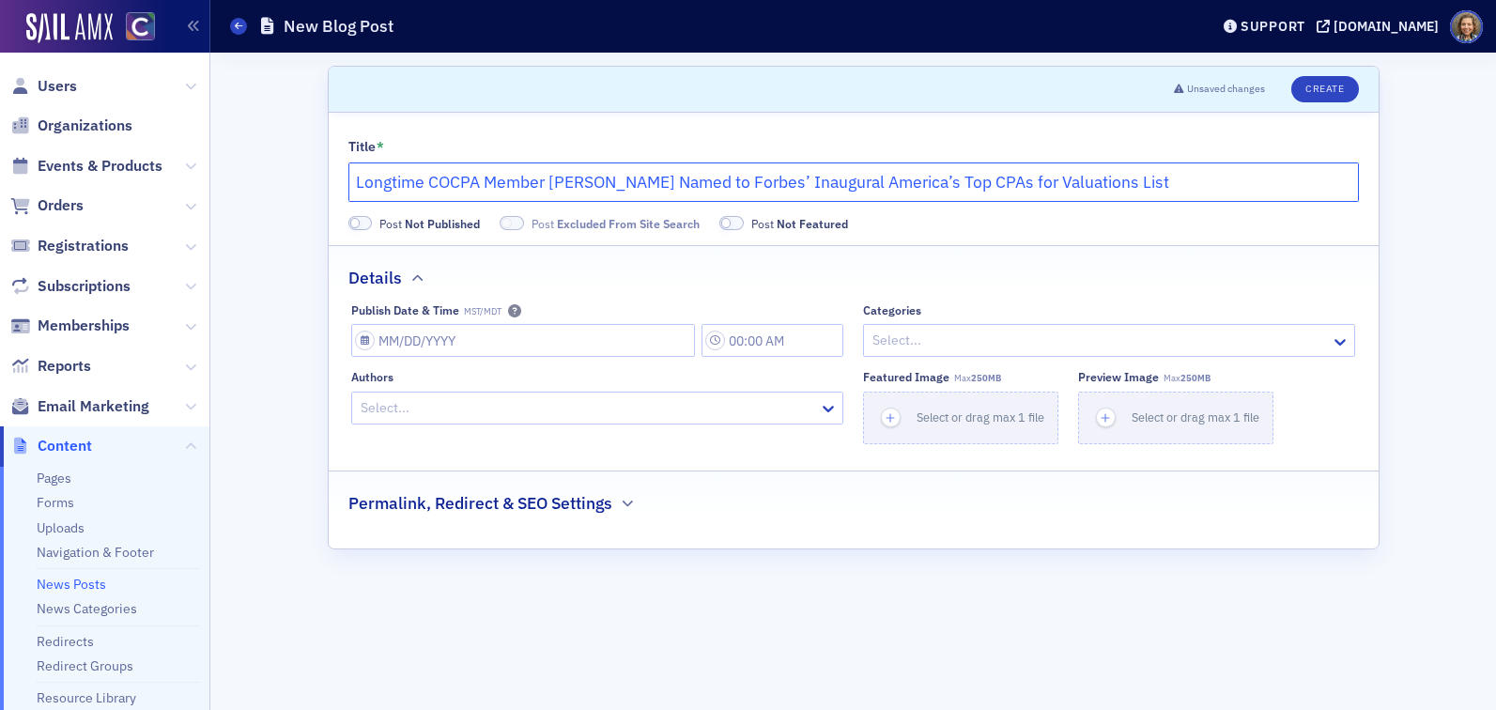
type input "Longtime COCPA Member [PERSON_NAME] Named to Forbes’ Inaugural America’s Top CP…"
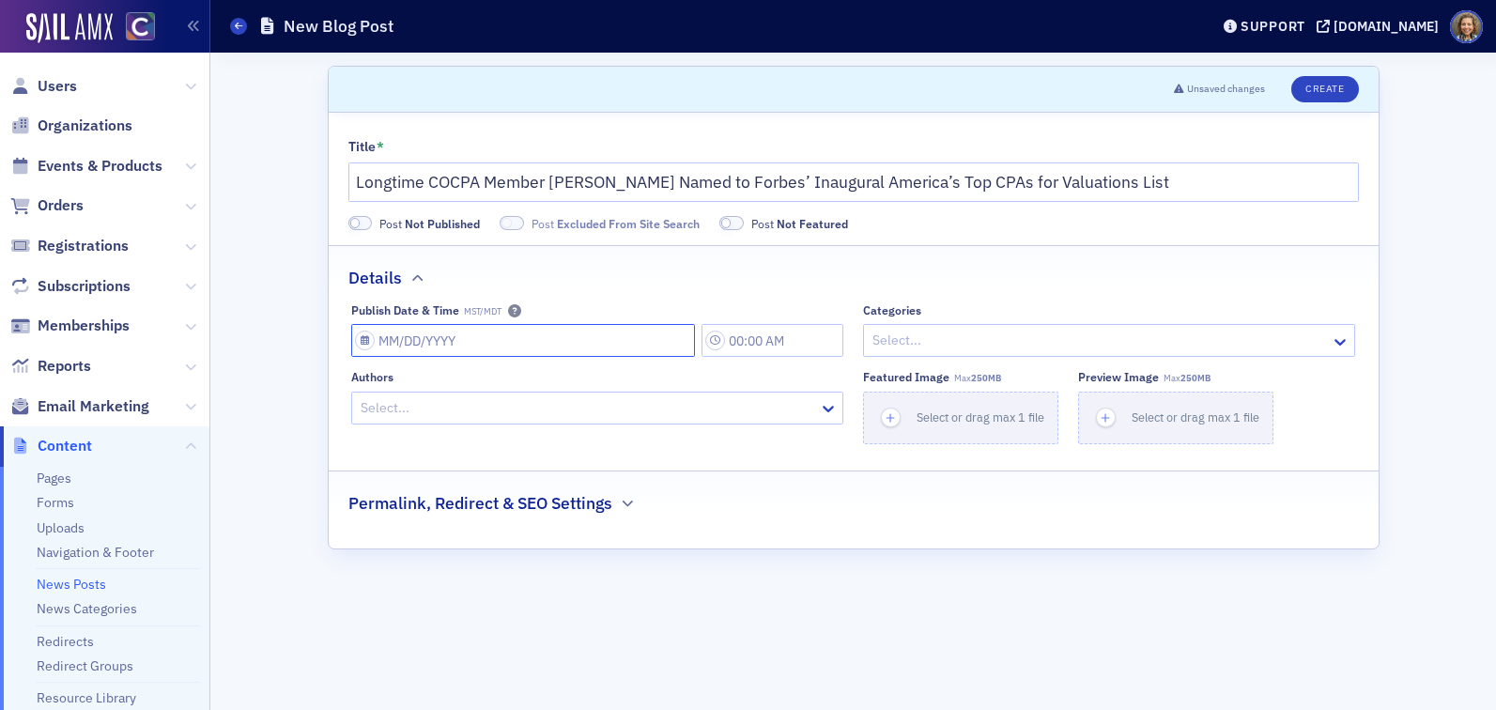
select select "8"
select select "2025"
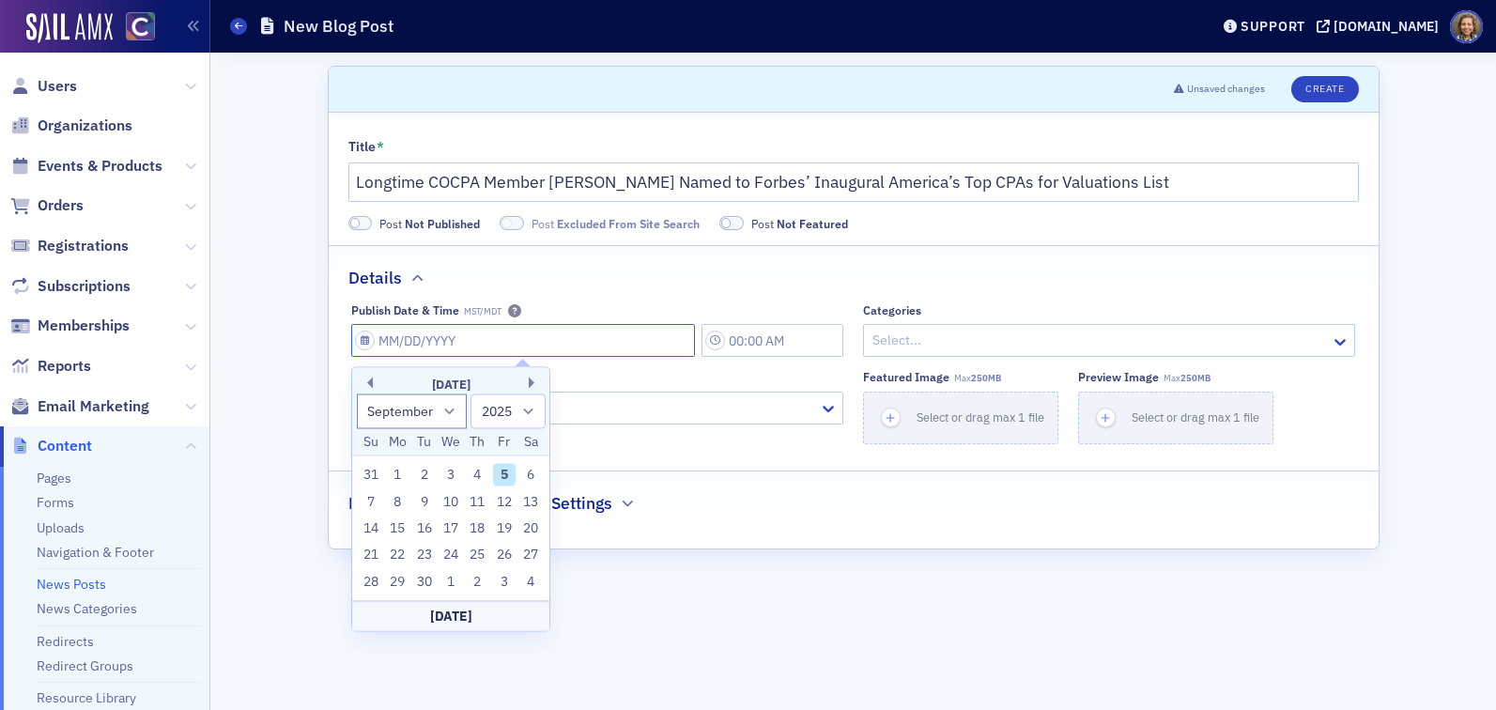
click at [632, 349] on input "Publish Date & Time MST/MDT" at bounding box center [523, 340] width 344 height 33
click at [504, 475] on div "5" at bounding box center [504, 475] width 23 height 23
type input "[DATE]"
type input "9:00 AM"
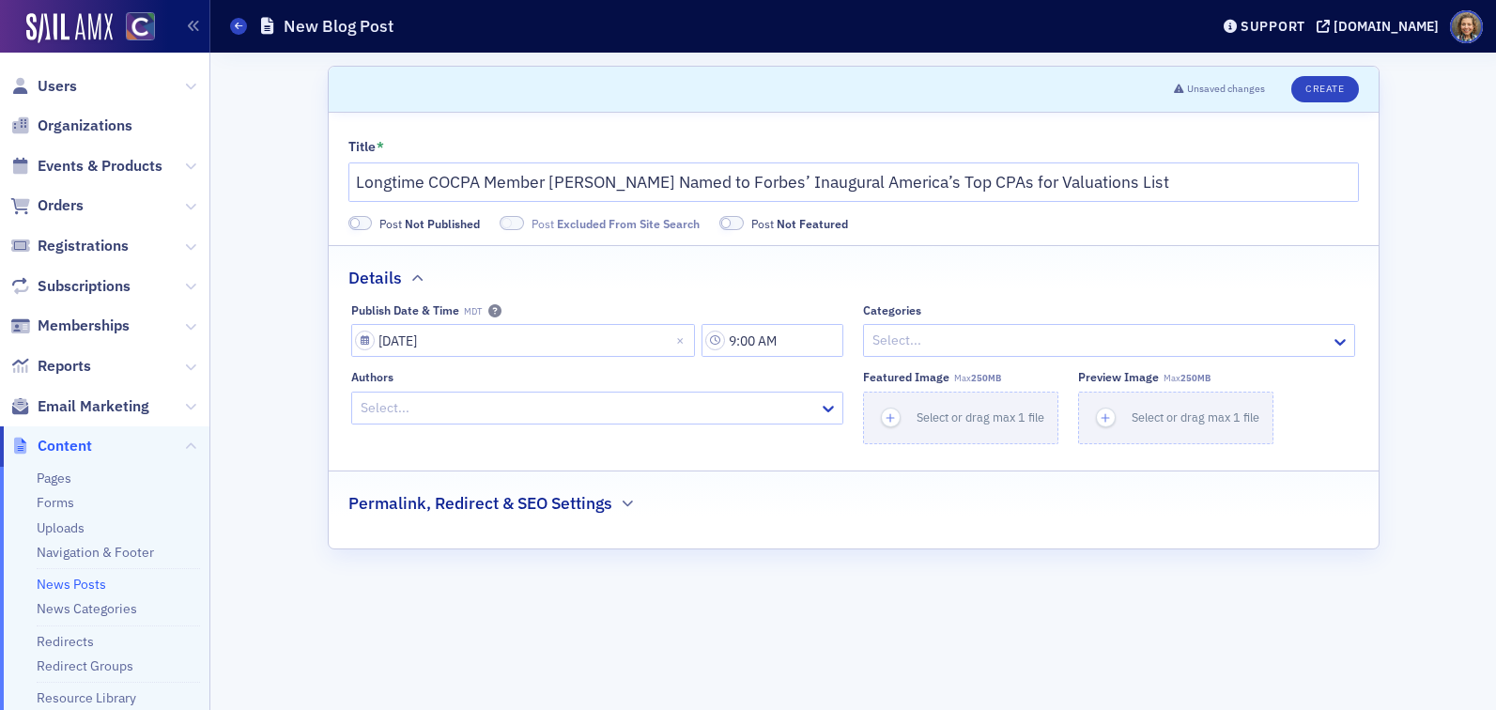
click at [802, 278] on div "Details" at bounding box center [854, 268] width 1011 height 44
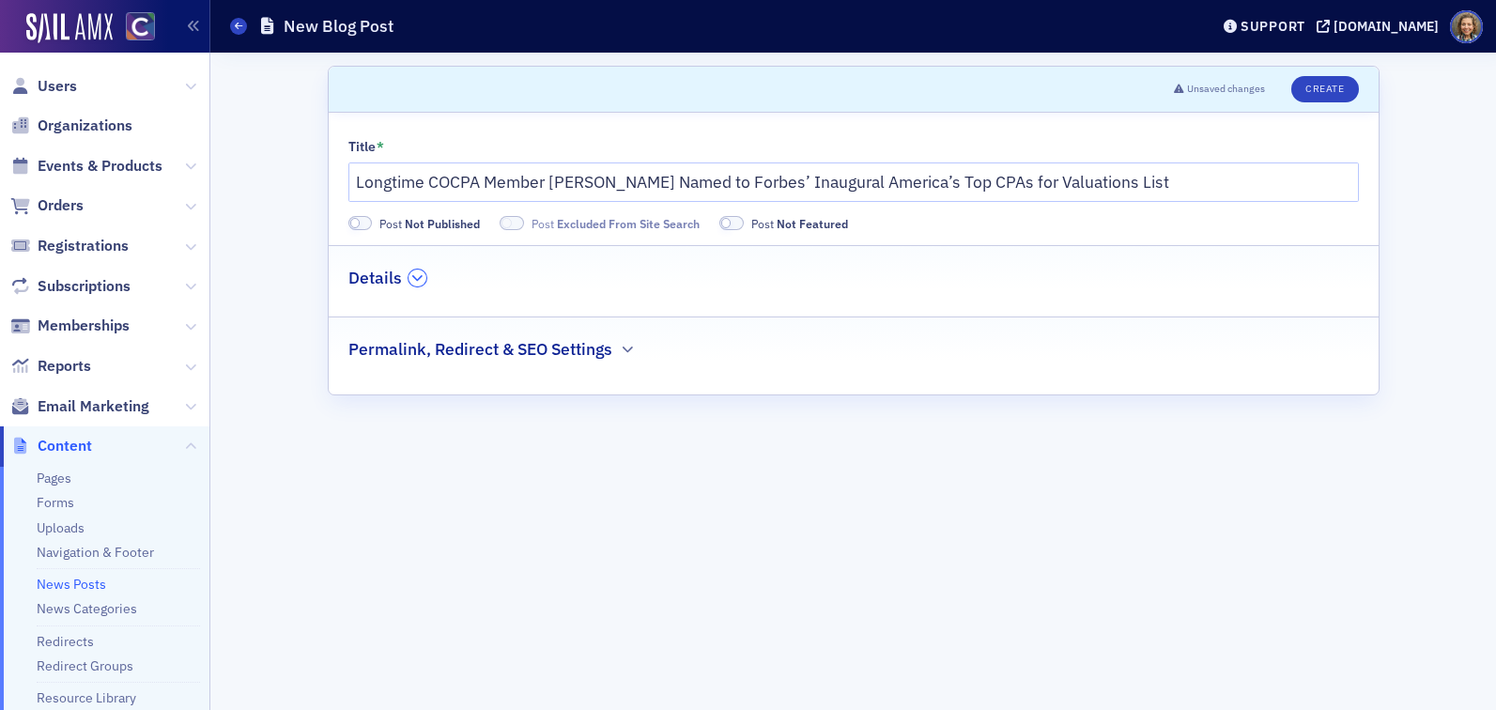
click at [407, 275] on div "Details" at bounding box center [854, 268] width 1011 height 44
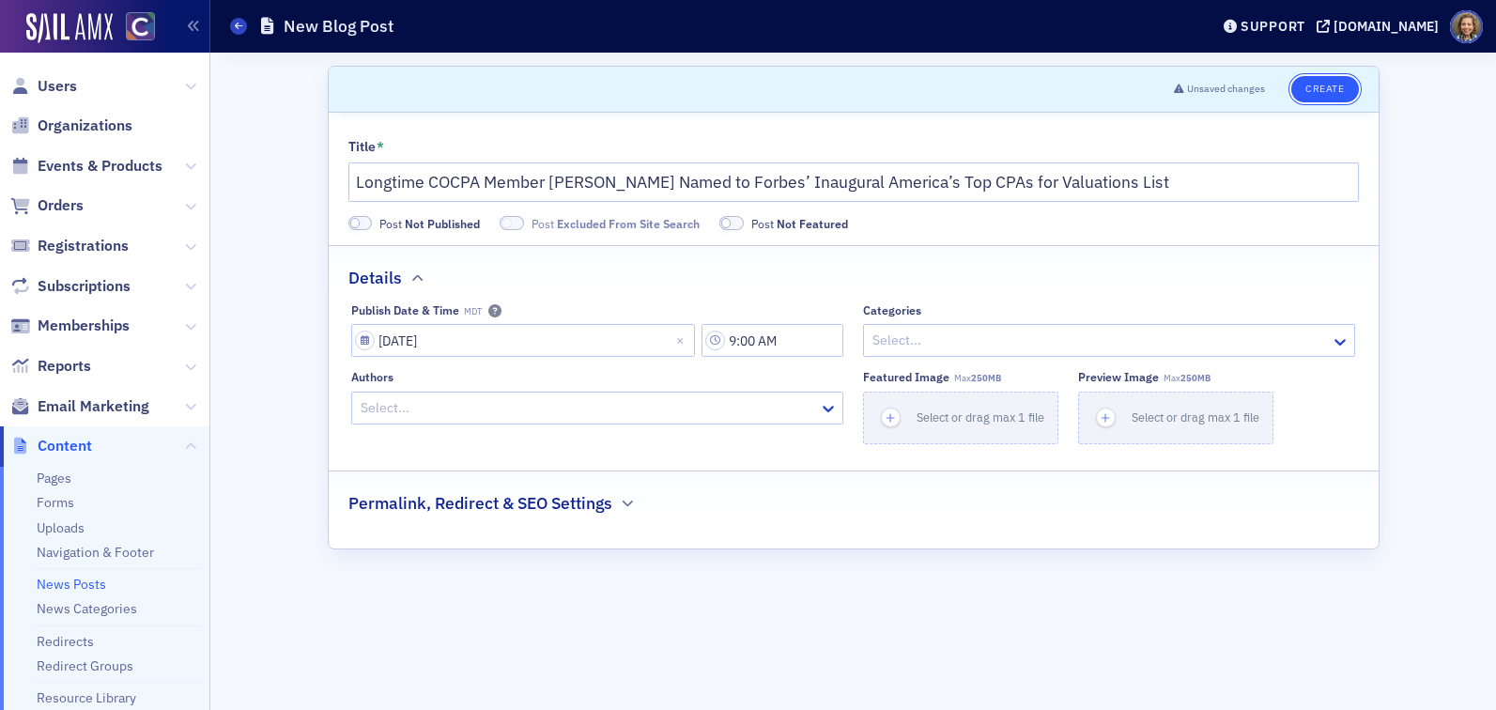
click at [1337, 88] on button "Create" at bounding box center [1325, 89] width 67 height 26
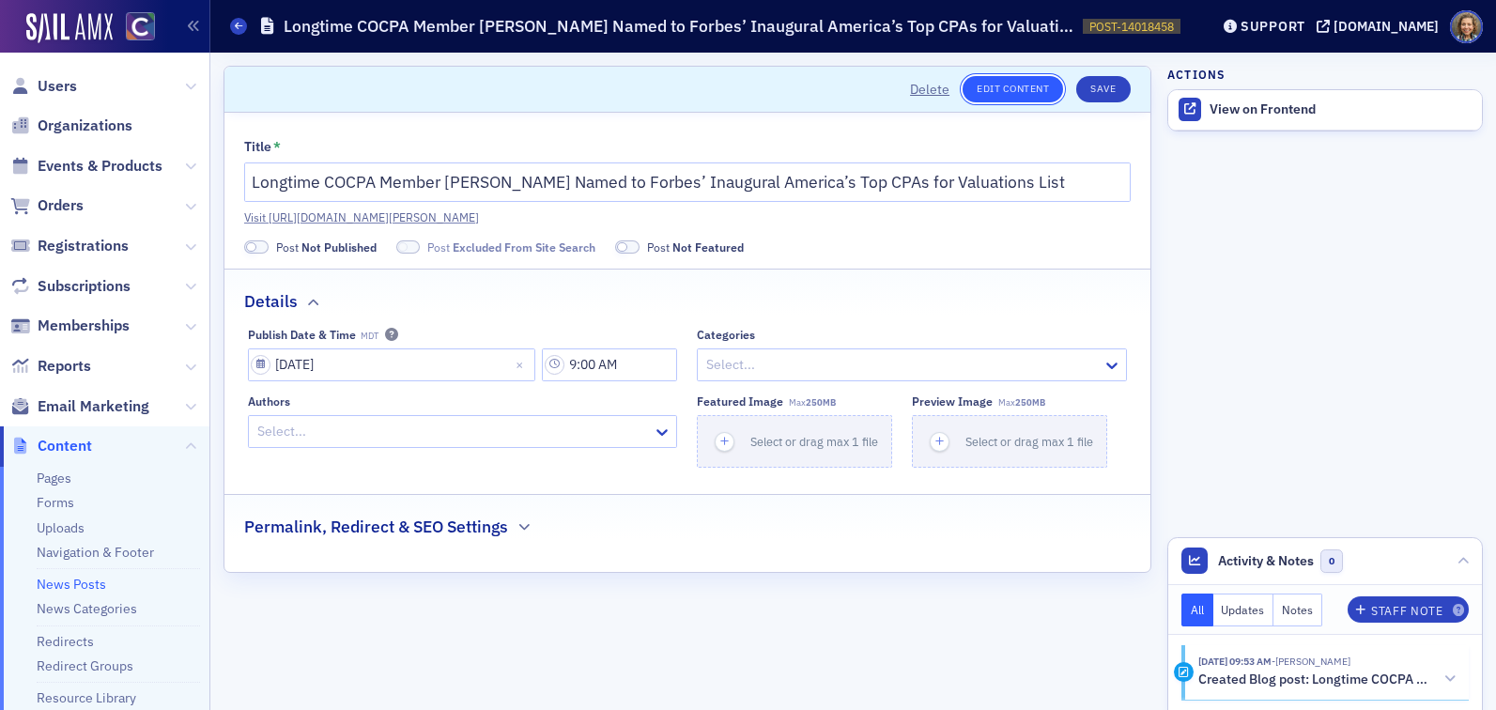
click at [1006, 93] on link "Edit Content" at bounding box center [1013, 89] width 101 height 26
click at [1253, 106] on div "View on Frontend" at bounding box center [1341, 109] width 263 height 17
